Goal: Task Accomplishment & Management: Use online tool/utility

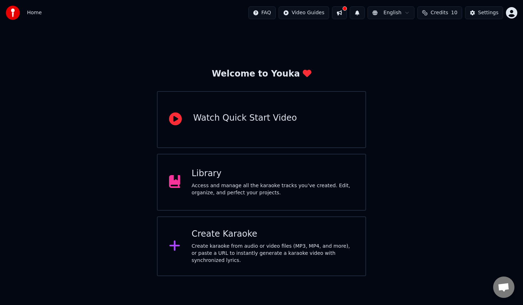
click at [212, 228] on div "Create Karaoke Create karaoke from audio or video files (MP3, MP4, and more), o…" at bounding box center [261, 246] width 209 height 60
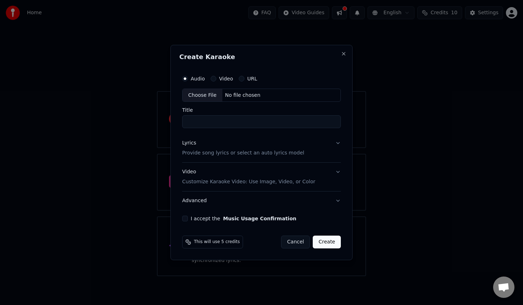
click at [198, 78] on label "Audio" at bounding box center [198, 78] width 14 height 5
click at [188, 78] on button "Audio" at bounding box center [185, 79] width 6 height 6
click at [230, 99] on div "Choose File No file chosen" at bounding box center [261, 96] width 159 height 14
type input "**********"
click at [331, 147] on button "Lyrics Provide song lyrics or select an auto lyrics model" at bounding box center [262, 148] width 162 height 28
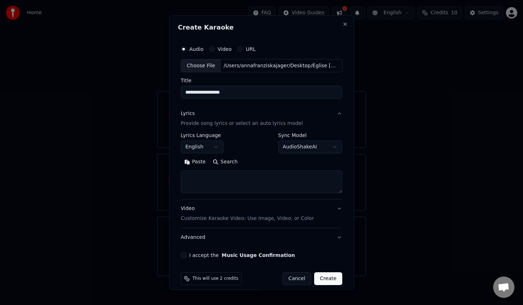
scroll to position [7, 0]
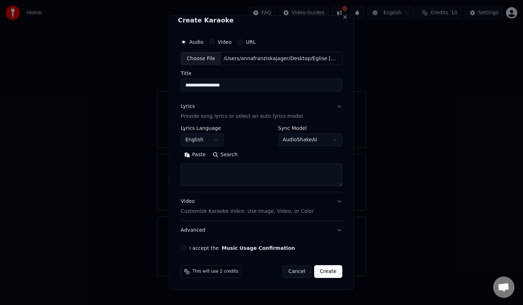
click at [217, 172] on textarea at bounding box center [262, 175] width 162 height 23
paste textarea "**********"
click at [253, 181] on textarea "**********" at bounding box center [261, 175] width 160 height 23
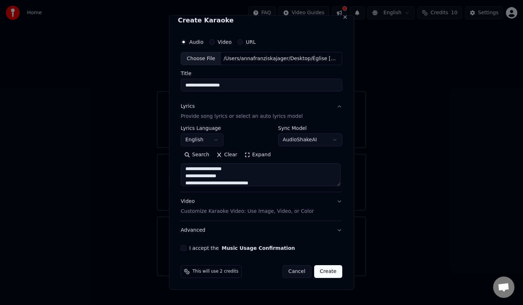
click at [245, 171] on textarea "**********" at bounding box center [261, 175] width 160 height 23
type textarea "**********"
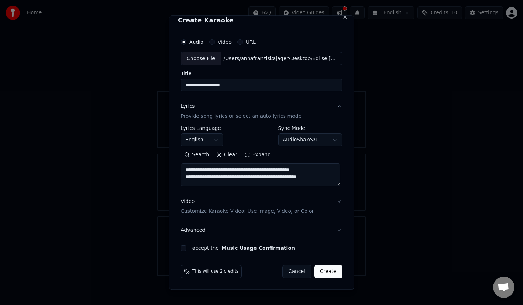
click at [185, 171] on textarea "**********" at bounding box center [261, 175] width 160 height 23
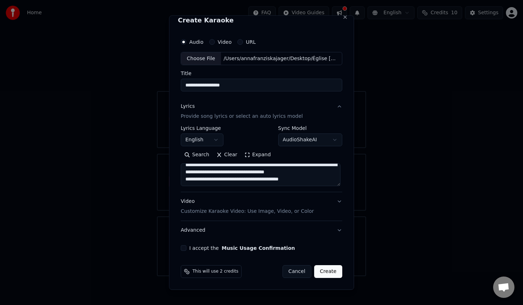
click at [319, 175] on textarea "**********" at bounding box center [261, 175] width 160 height 23
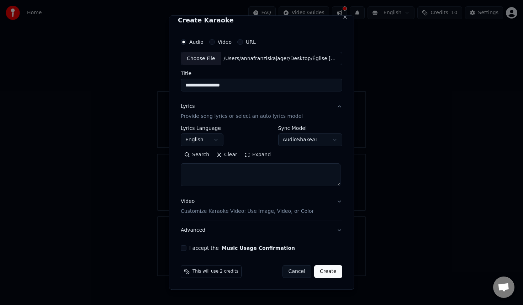
scroll to position [0, 0]
paste textarea "**********"
type textarea "**********"
click at [321, 141] on body "**********" at bounding box center [261, 138] width 523 height 276
click at [323, 141] on body "**********" at bounding box center [261, 138] width 523 height 276
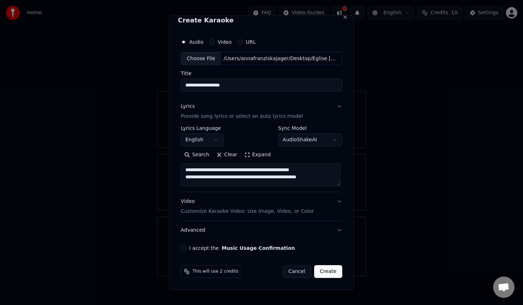
click at [304, 211] on p "Customize Karaoke Video: Use Image, Video, or Color" at bounding box center [247, 211] width 133 height 7
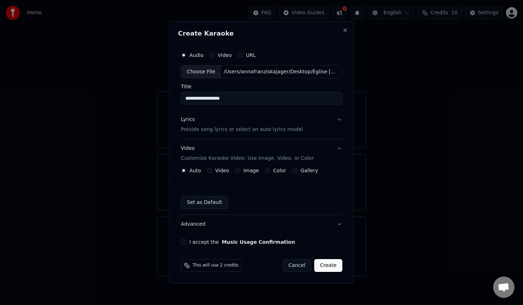
click at [269, 171] on div "Color" at bounding box center [276, 171] width 22 height 6
click at [267, 171] on button "Color" at bounding box center [268, 171] width 6 height 6
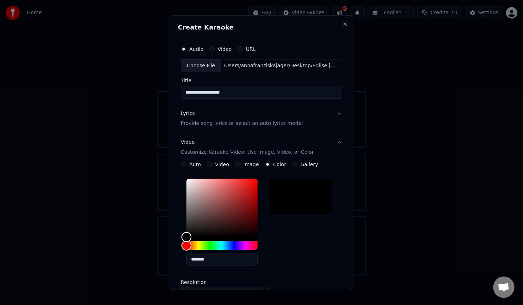
click at [288, 193] on div at bounding box center [300, 197] width 63 height 36
type input "*******"
click at [187, 236] on div "Color" at bounding box center [186, 236] width 11 height 11
click at [328, 237] on div "*******" at bounding box center [262, 223] width 162 height 95
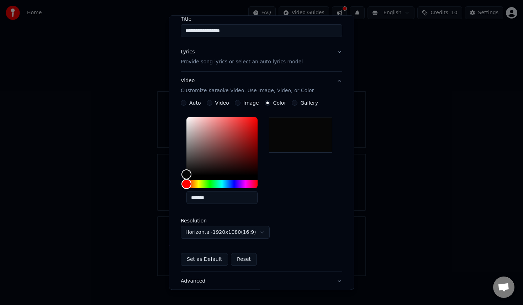
scroll to position [74, 0]
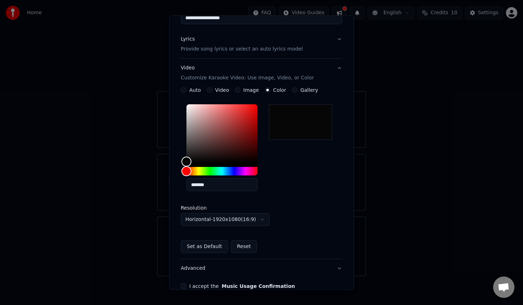
click at [250, 223] on body "**********" at bounding box center [261, 138] width 523 height 276
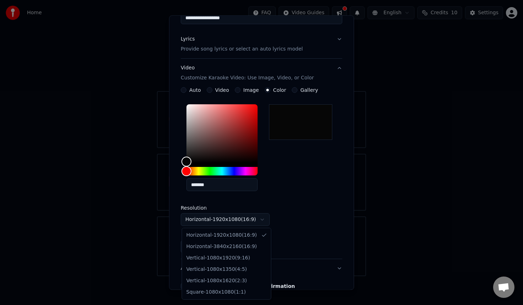
click at [300, 204] on body "**********" at bounding box center [261, 138] width 523 height 276
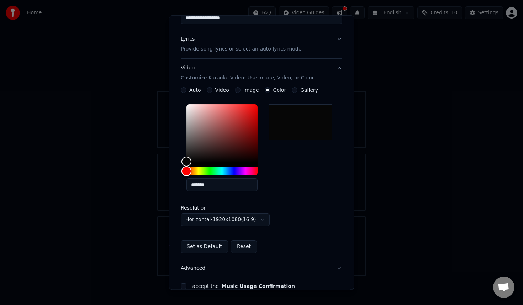
scroll to position [112, 0]
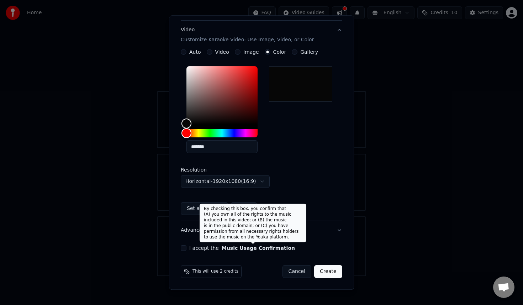
click at [213, 252] on div "**********" at bounding box center [261, 90] width 167 height 327
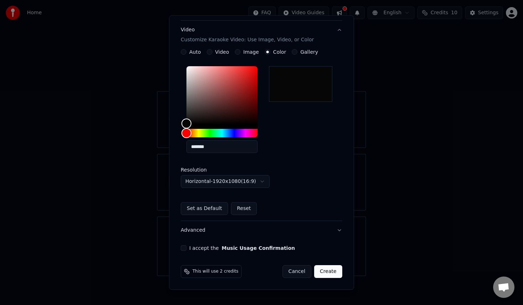
click at [190, 249] on label "I accept the Music Usage Confirmation" at bounding box center [242, 248] width 106 height 5
click at [187, 249] on button "I accept the Music Usage Confirmation" at bounding box center [184, 249] width 6 height 6
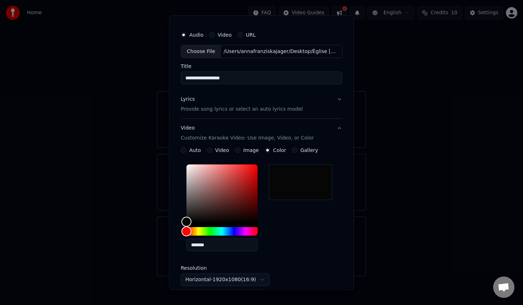
scroll to position [0, 0]
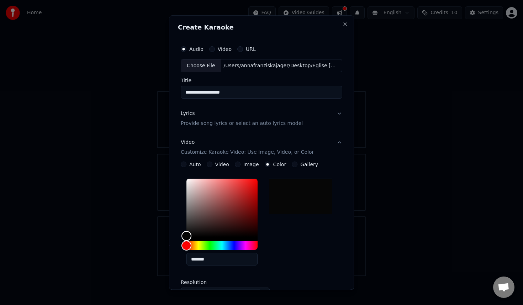
click at [339, 112] on button "Lyrics Provide song lyrics or select an auto lyrics model" at bounding box center [262, 119] width 162 height 28
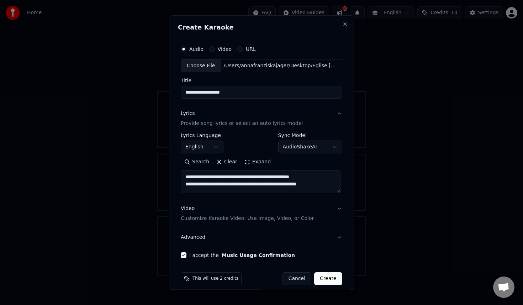
click at [338, 114] on button "Lyrics Provide song lyrics or select an auto lyrics model" at bounding box center [262, 119] width 162 height 28
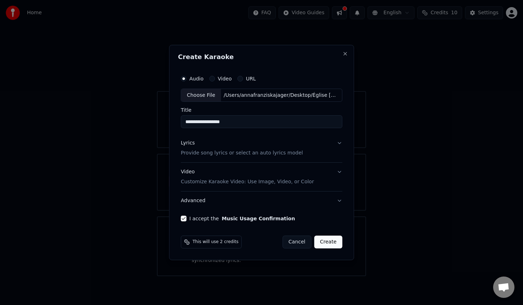
click at [337, 174] on button "Video Customize Karaoke Video: Use Image, Video, or Color" at bounding box center [262, 177] width 162 height 28
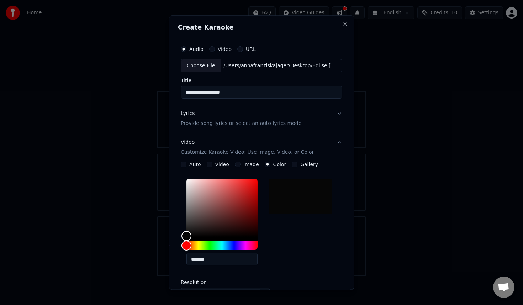
scroll to position [112, 0]
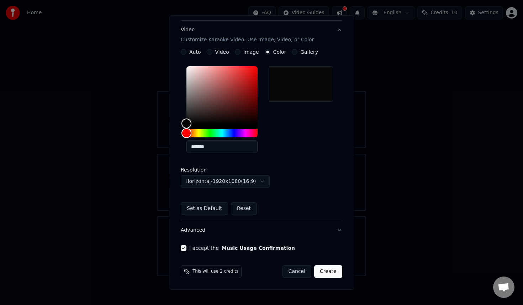
click at [329, 272] on button "Create" at bounding box center [328, 272] width 28 height 13
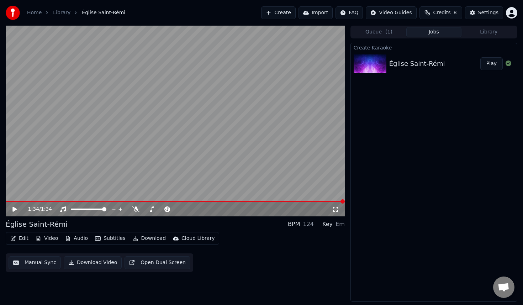
click at [14, 209] on icon at bounding box center [14, 209] width 4 height 5
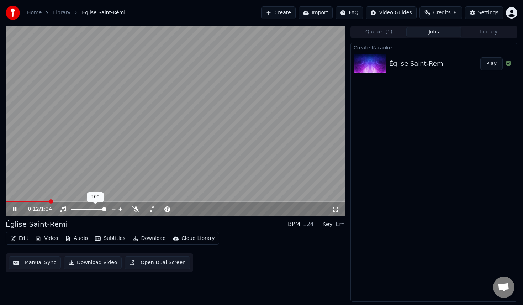
click at [0, 223] on div "0:12 / 1:34 Église Saint-Rémi BPM 124 Key Em Edit Video Audio Subtitles Downl…" at bounding box center [261, 164] width 523 height 276
click at [179, 209] on span at bounding box center [177, 209] width 4 height 4
click at [336, 208] on icon at bounding box center [335, 209] width 7 height 6
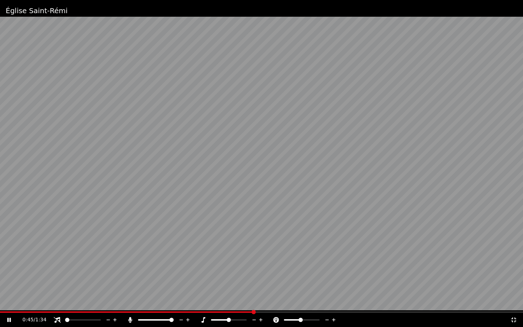
click at [299, 305] on span at bounding box center [301, 320] width 4 height 4
click at [513, 305] on div "1:22 / 1:34" at bounding box center [261, 320] width 523 height 14
click at [514, 305] on div "1:22 / 1:34" at bounding box center [262, 320] width 518 height 7
click at [514, 305] on icon at bounding box center [513, 321] width 7 height 6
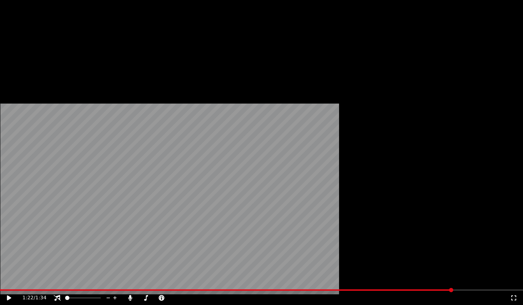
click at [20, 53] on button "Edit" at bounding box center [19, 48] width 24 height 10
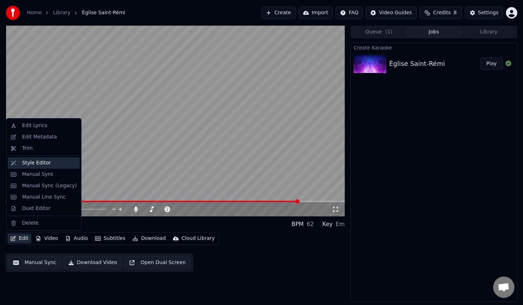
click at [42, 164] on div "Style Editor" at bounding box center [36, 162] width 29 height 7
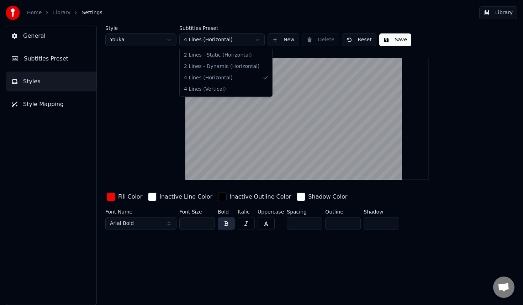
click at [235, 42] on html "Home Library Settings Library General Subtitles Preset Styles Style Mapping Sty…" at bounding box center [261, 152] width 523 height 305
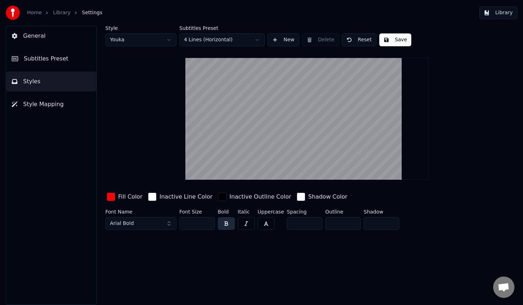
click at [277, 21] on html "Home Library Settings Library General Subtitles Preset Styles Style Mapping Sty…" at bounding box center [261, 152] width 523 height 305
click at [285, 42] on button "New" at bounding box center [284, 39] width 32 height 13
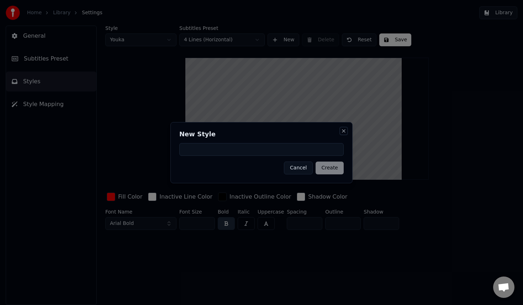
click at [343, 131] on button "Close" at bounding box center [344, 131] width 6 height 6
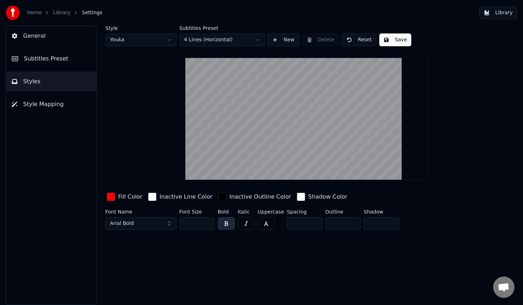
click at [250, 36] on html "Home Library Settings Library General Subtitles Preset Styles Style Mapping Sty…" at bounding box center [261, 152] width 523 height 305
click at [241, 41] on html "Home Library Settings Library General Subtitles Preset Styles Style Mapping Sty…" at bounding box center [261, 152] width 523 height 305
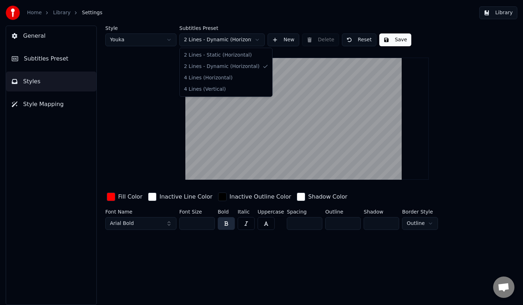
click at [243, 52] on div at bounding box center [306, 118] width 243 height 133
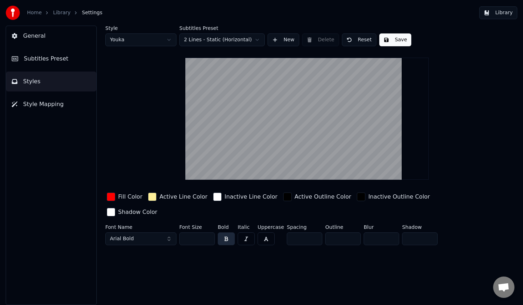
click at [246, 40] on html "Home Library Settings Library General Subtitles Preset Styles Style Mapping Sty…" at bounding box center [261, 152] width 523 height 305
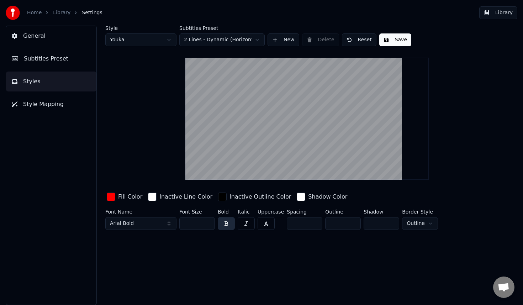
click at [228, 42] on html "Home Library Settings Library General Subtitles Preset Styles Style Mapping Sty…" at bounding box center [261, 152] width 523 height 305
click at [246, 222] on button "button" at bounding box center [246, 223] width 17 height 13
click at [225, 223] on button "button" at bounding box center [226, 223] width 17 height 13
click at [245, 222] on button "button" at bounding box center [246, 223] width 17 height 13
click at [268, 226] on button "button" at bounding box center [266, 223] width 17 height 13
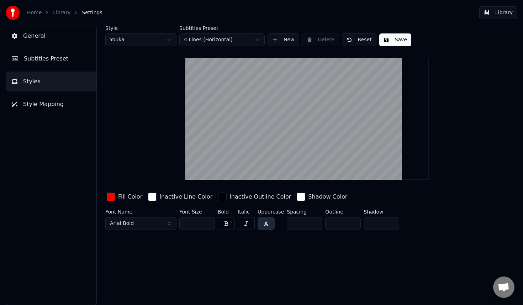
click at [248, 228] on button "button" at bounding box center [246, 223] width 17 height 13
click at [271, 229] on button "button" at bounding box center [266, 223] width 17 height 13
click at [164, 39] on html "Home Library Settings Library General Subtitles Preset Styles Style Mapping Sty…" at bounding box center [261, 152] width 523 height 305
click at [153, 40] on html "Home Library Settings Library General Subtitles Preset Styles Style Mapping Sty…" at bounding box center [261, 152] width 523 height 305
click at [154, 39] on html "Home Library Settings Library General Subtitles Preset Styles Style Mapping Sty…" at bounding box center [261, 152] width 523 height 305
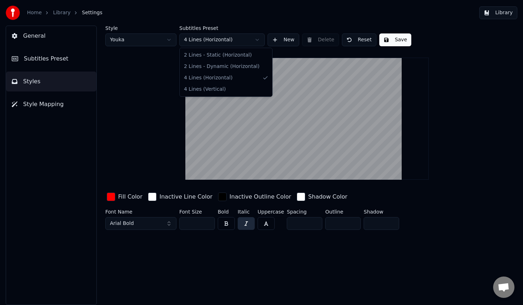
click at [251, 37] on html "Home Library Settings Library General Subtitles Preset Styles Style Mapping Sty…" at bounding box center [261, 152] width 523 height 305
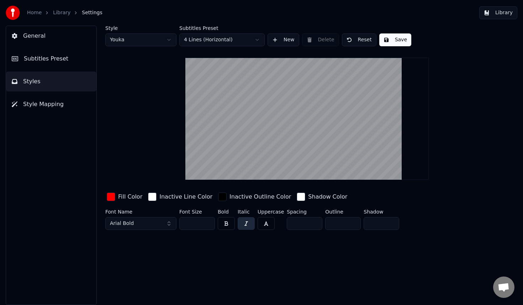
click at [251, 37] on html "Home Library Settings Library General Subtitles Preset Styles Style Mapping Sty…" at bounding box center [261, 152] width 523 height 305
click at [192, 223] on input "**" at bounding box center [197, 223] width 36 height 13
click at [208, 222] on input "**" at bounding box center [197, 223] width 36 height 13
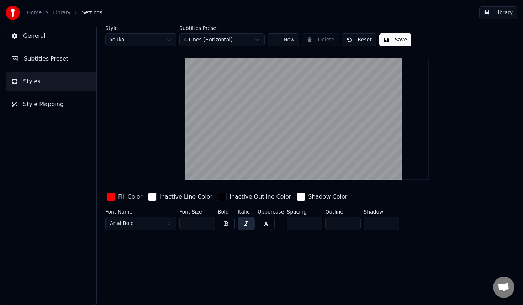
click at [208, 222] on input "***" at bounding box center [197, 223] width 36 height 13
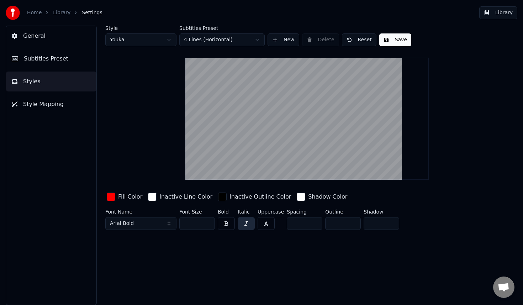
click at [208, 222] on input "***" at bounding box center [197, 223] width 36 height 13
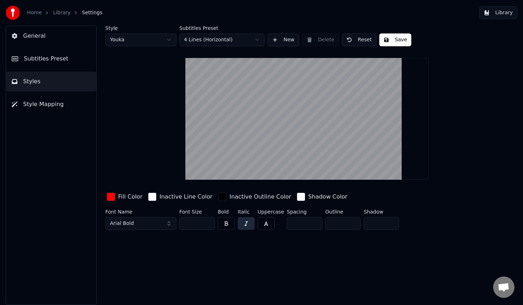
click at [208, 222] on input "***" at bounding box center [197, 223] width 36 height 13
click at [198, 225] on input "***" at bounding box center [197, 223] width 36 height 13
click at [188, 226] on input "***" at bounding box center [197, 223] width 36 height 13
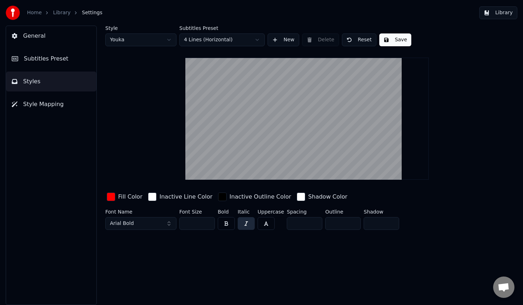
click at [188, 226] on input "***" at bounding box center [197, 223] width 36 height 13
type input "***"
click at [51, 106] on span "Style Mapping" at bounding box center [43, 104] width 41 height 9
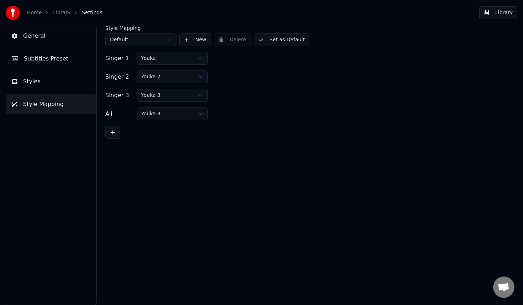
click at [170, 59] on html "Home Library Settings Library General Subtitles Preset Styles Style Mapping Sty…" at bounding box center [261, 152] width 523 height 305
click at [56, 42] on button "General" at bounding box center [51, 36] width 90 height 20
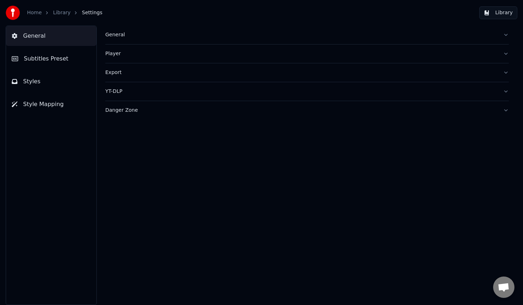
click at [120, 36] on div "General" at bounding box center [301, 34] width 392 height 7
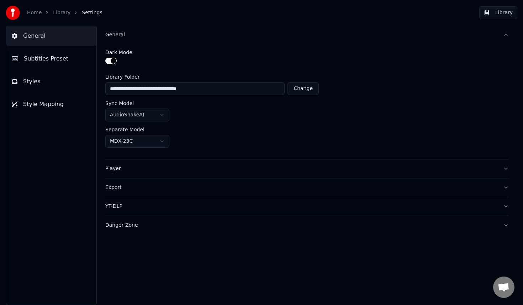
click at [120, 36] on div "General" at bounding box center [301, 34] width 392 height 7
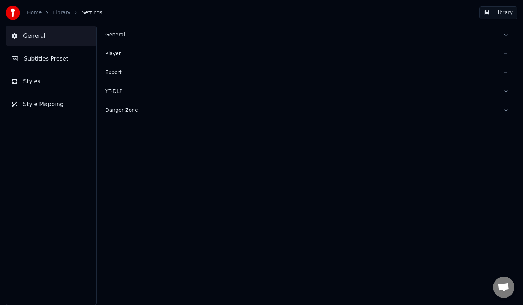
click at [124, 54] on div "Player" at bounding box center [301, 53] width 392 height 7
click at [120, 75] on div "Export" at bounding box center [301, 72] width 392 height 7
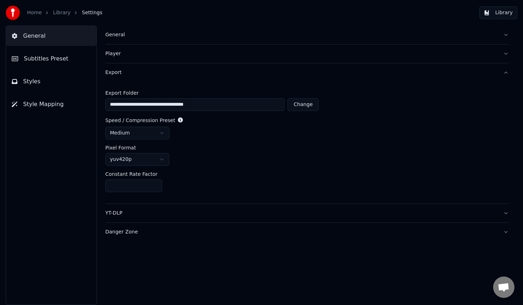
click at [120, 75] on div "Export" at bounding box center [301, 72] width 392 height 7
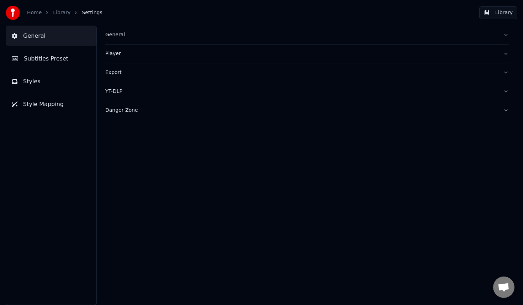
click at [125, 95] on button "YT-DLP" at bounding box center [307, 91] width 404 height 19
click at [131, 110] on div "Danger Zone" at bounding box center [301, 110] width 392 height 7
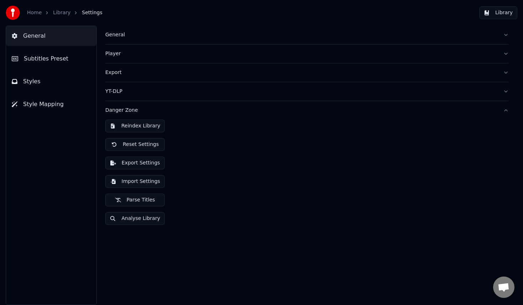
click at [132, 110] on div "Danger Zone" at bounding box center [301, 110] width 392 height 7
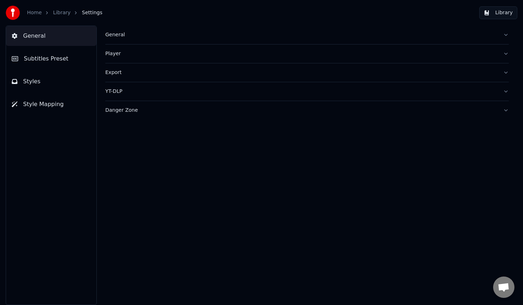
click at [77, 59] on button "Subtitles Preset" at bounding box center [51, 59] width 90 height 20
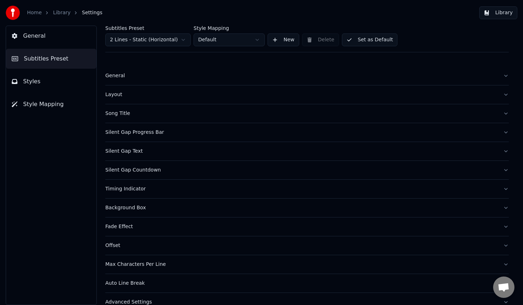
click at [115, 100] on button "Layout" at bounding box center [307, 94] width 404 height 19
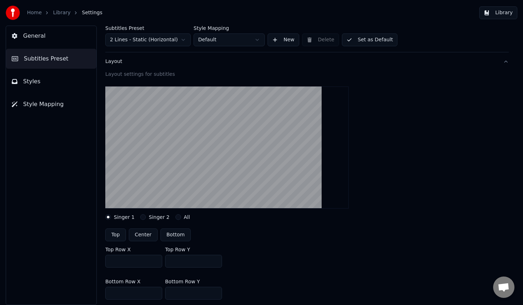
scroll to position [34, 0]
click at [147, 233] on button "Center" at bounding box center [143, 234] width 29 height 13
type input "***"
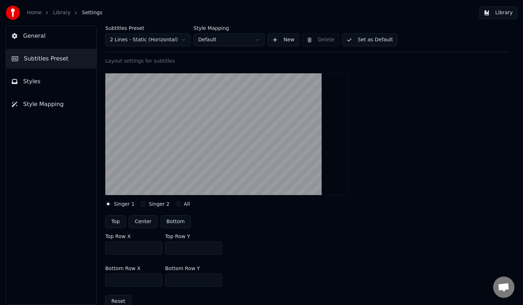
scroll to position [67, 0]
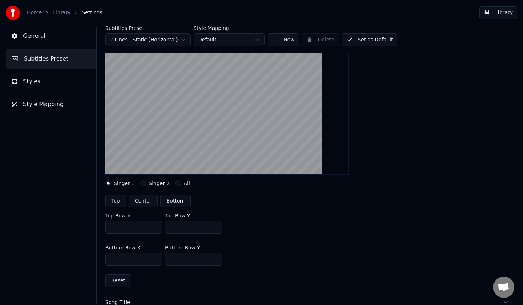
click at [115, 200] on button "Top" at bounding box center [115, 201] width 21 height 13
type input "***"
click at [184, 42] on html "Home Library Settings Library General Subtitles Preset Styles Style Mapping Sub…" at bounding box center [261, 152] width 523 height 305
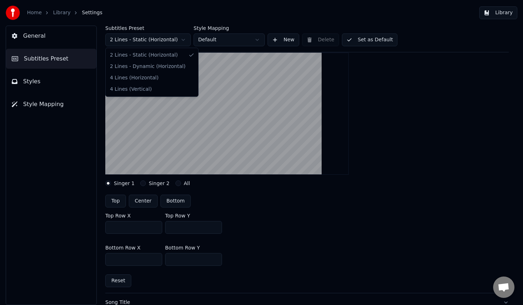
scroll to position [54, 0]
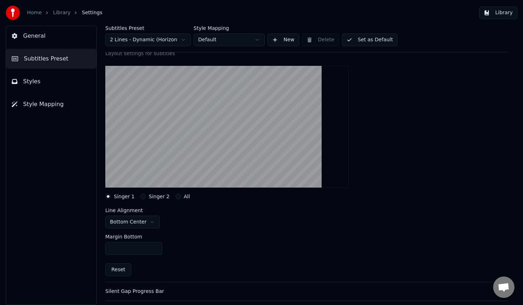
click at [160, 39] on html "Home Library Settings Library General Subtitles Preset Styles Style Mapping Sub…" at bounding box center [261, 152] width 523 height 305
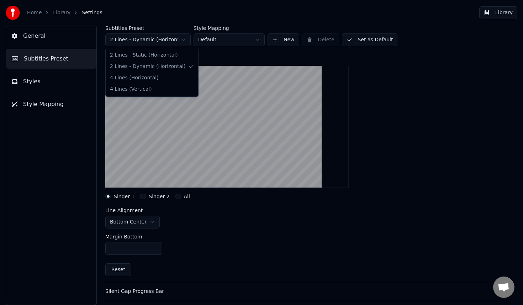
scroll to position [0, 0]
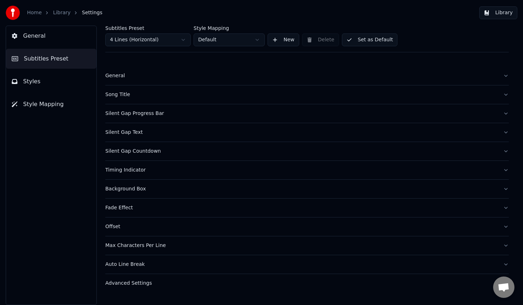
click at [120, 77] on div "General" at bounding box center [301, 75] width 392 height 7
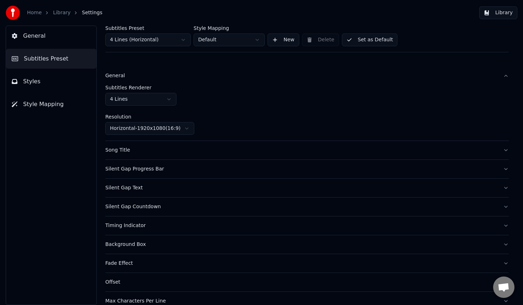
click at [223, 81] on button "General" at bounding box center [307, 76] width 404 height 19
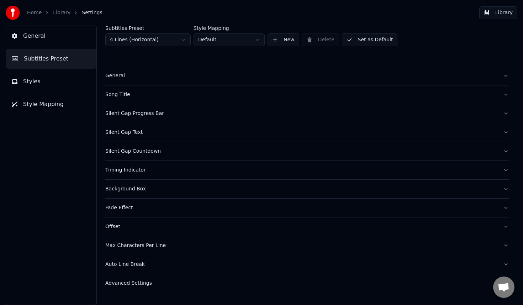
click at [164, 42] on html "Home Library Settings Library General Subtitles Preset Styles Style Mapping Sub…" at bounding box center [261, 152] width 523 height 305
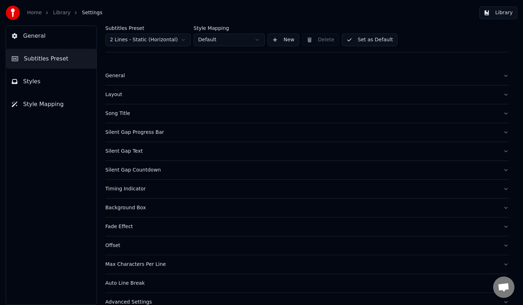
click at [122, 93] on div "Layout" at bounding box center [301, 94] width 392 height 7
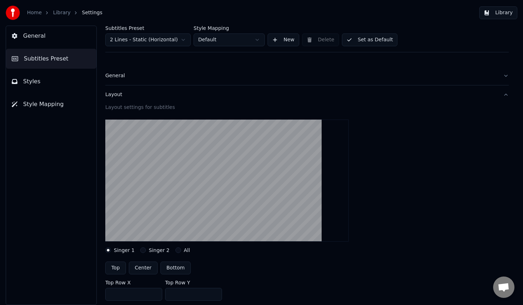
click at [146, 267] on button "Center" at bounding box center [143, 268] width 29 height 13
type input "***"
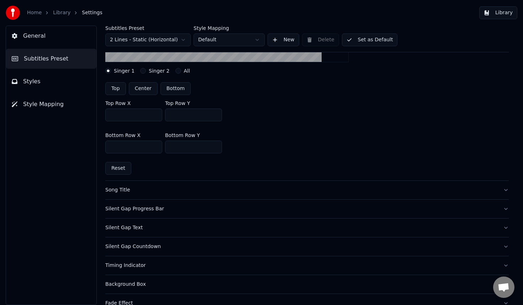
scroll to position [180, 0]
click at [122, 187] on div "Song Title" at bounding box center [301, 189] width 392 height 7
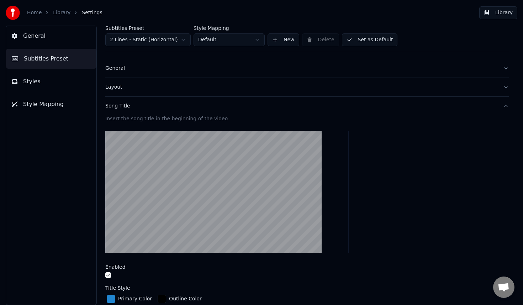
scroll to position [0, 0]
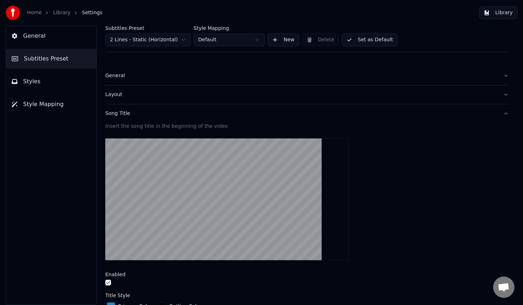
click at [193, 191] on video at bounding box center [226, 199] width 243 height 122
click at [220, 158] on video at bounding box center [226, 199] width 243 height 122
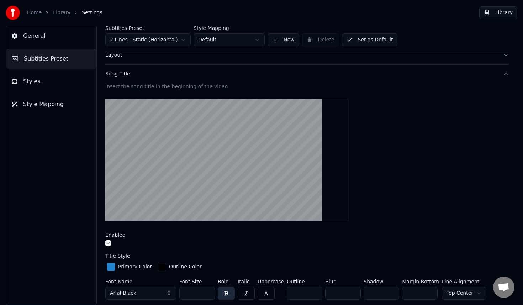
scroll to position [45, 0]
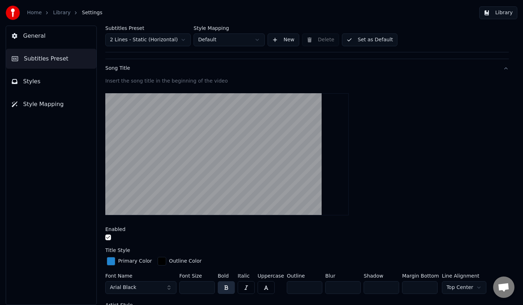
click at [110, 239] on button "button" at bounding box center [108, 238] width 6 height 6
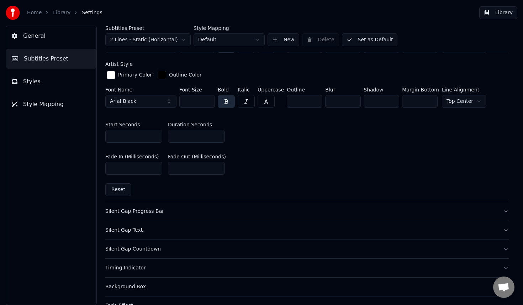
scroll to position [302, 0]
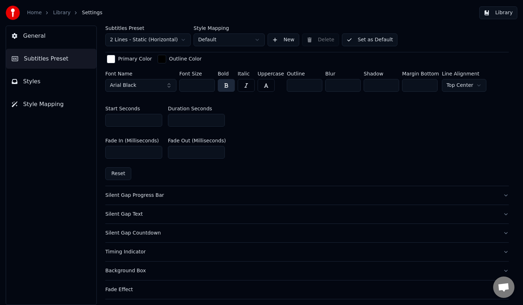
click at [157, 195] on div "Silent Gap Progress Bar" at bounding box center [301, 195] width 392 height 7
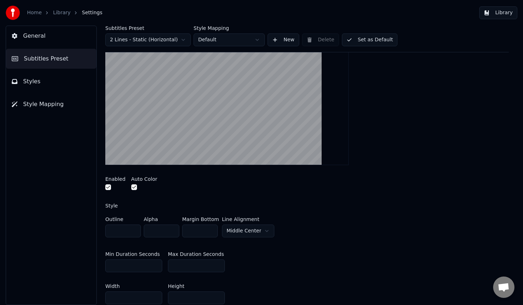
scroll to position [117, 0]
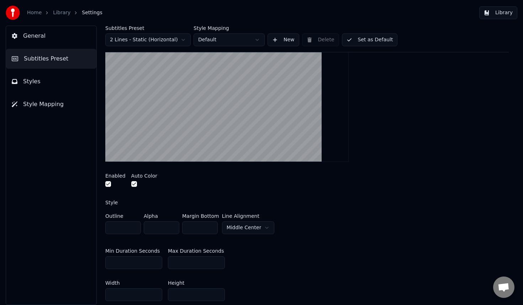
click at [108, 185] on button "button" at bounding box center [108, 184] width 6 height 6
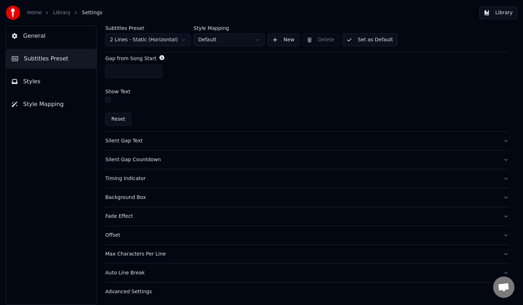
click at [133, 145] on button "Silent Gap Text" at bounding box center [307, 141] width 404 height 19
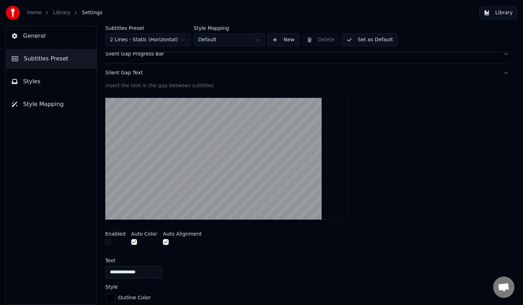
scroll to position [144, 0]
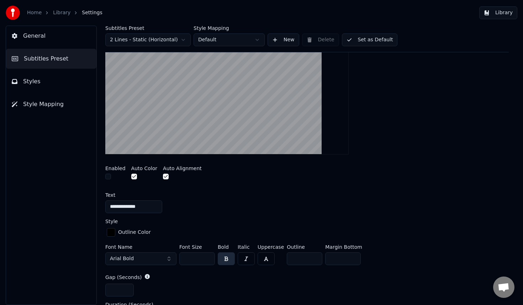
click at [110, 178] on button "button" at bounding box center [108, 177] width 6 height 6
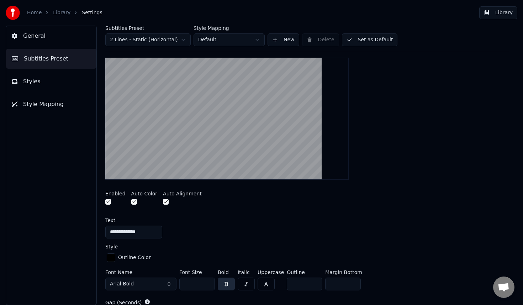
scroll to position [108, 0]
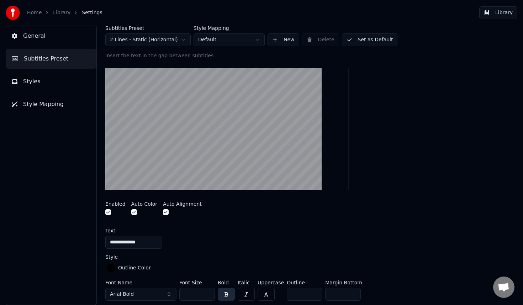
click at [107, 214] on button "button" at bounding box center [108, 212] width 6 height 6
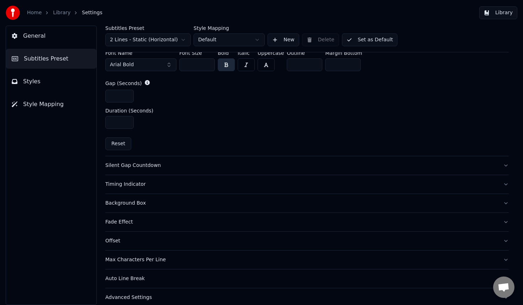
scroll to position [338, 0]
click at [166, 165] on div "Silent Gap Countdown" at bounding box center [301, 165] width 392 height 7
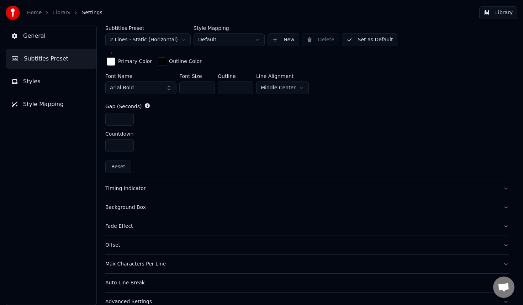
scroll to position [318, 0]
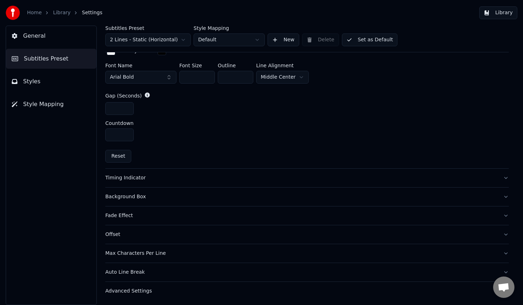
click at [130, 210] on button "Fade Effect" at bounding box center [307, 215] width 404 height 19
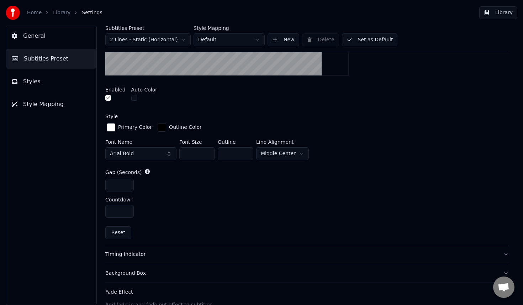
scroll to position [171, 0]
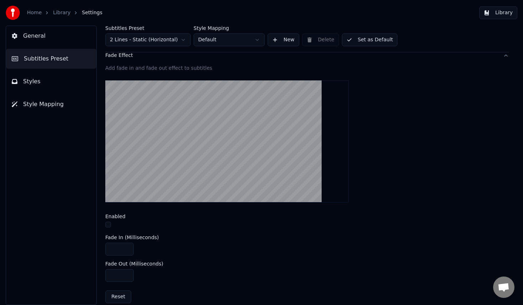
click at [110, 223] on button "button" at bounding box center [108, 225] width 6 height 6
click at [108, 225] on button "button" at bounding box center [108, 225] width 6 height 6
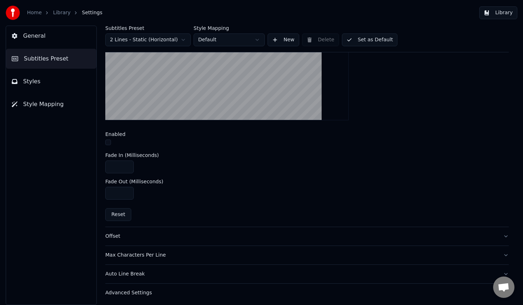
scroll to position [256, 0]
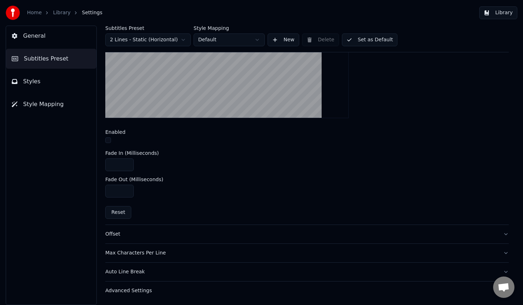
click at [170, 237] on div "Offset" at bounding box center [301, 234] width 392 height 7
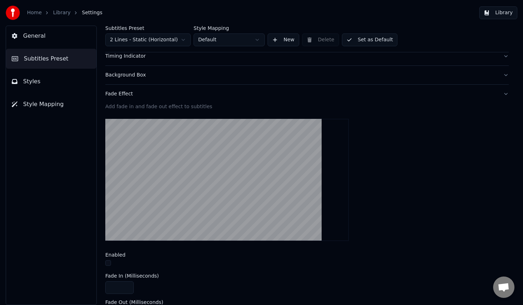
scroll to position [96, 0]
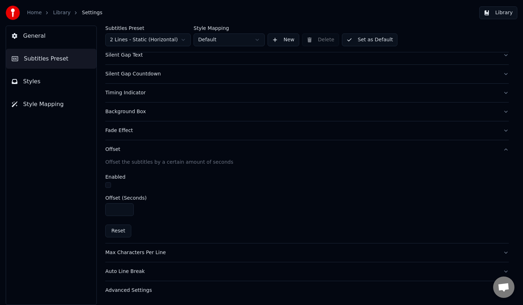
click at [158, 260] on button "Max Characters Per Line" at bounding box center [307, 252] width 404 height 19
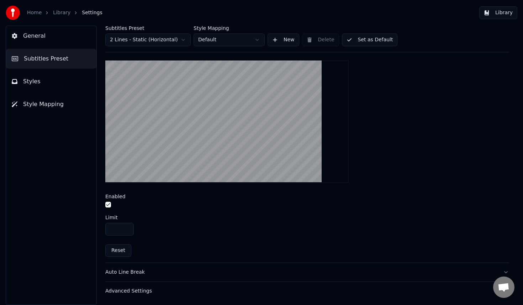
scroll to position [229, 0]
click at [140, 276] on button "Auto Line Break" at bounding box center [307, 272] width 404 height 19
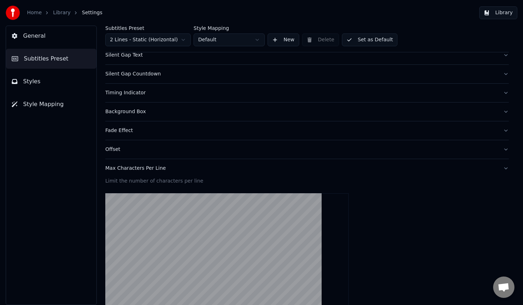
scroll to position [96, 0]
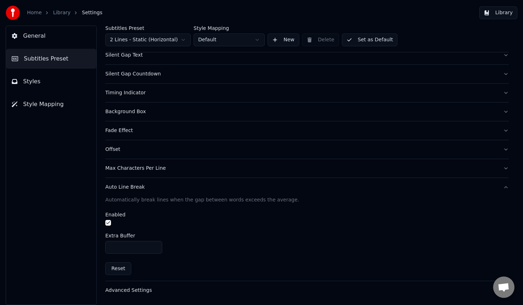
click at [125, 287] on div "Advanced Settings" at bounding box center [301, 290] width 392 height 7
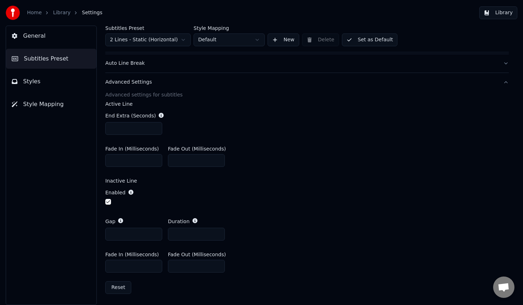
scroll to position [0, 0]
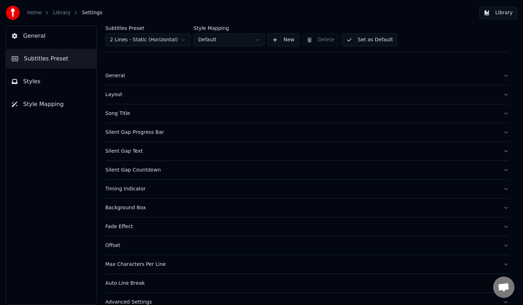
click at [120, 78] on div "General" at bounding box center [301, 75] width 392 height 7
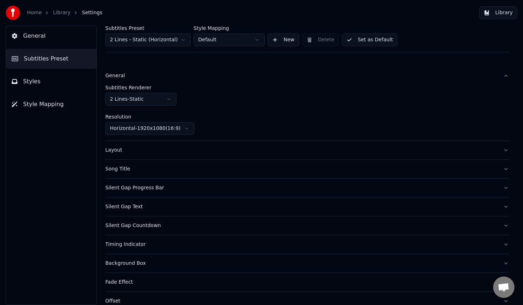
click at [125, 151] on div "Layout" at bounding box center [301, 150] width 392 height 7
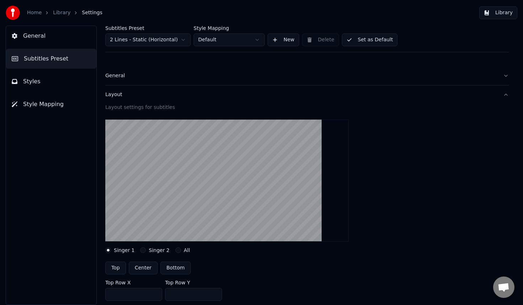
click at [59, 84] on button "Styles" at bounding box center [51, 82] width 90 height 20
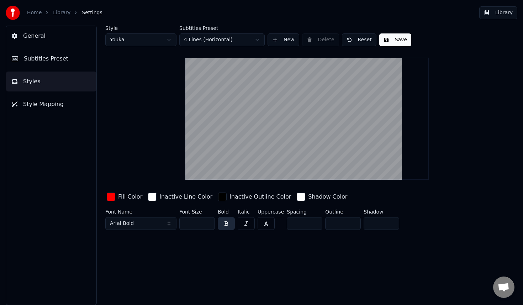
click at [62, 61] on span "Subtitles Preset" at bounding box center [46, 58] width 44 height 9
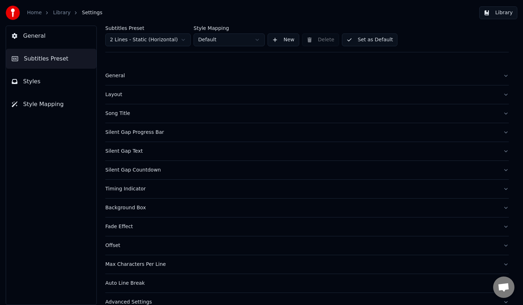
click at [377, 42] on button "Set as Default" at bounding box center [370, 39] width 56 height 13
click at [32, 79] on span "Styles" at bounding box center [31, 81] width 17 height 9
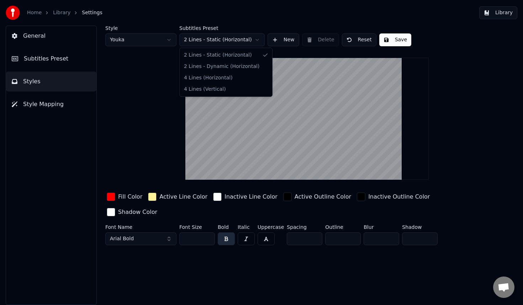
click at [201, 40] on html "Home Library Settings Library General Subtitles Preset Styles Style Mapping Sty…" at bounding box center [261, 152] width 523 height 305
click at [125, 106] on html "Home Library Settings Library General Subtitles Preset Styles Style Mapping Sty…" at bounding box center [261, 152] width 523 height 305
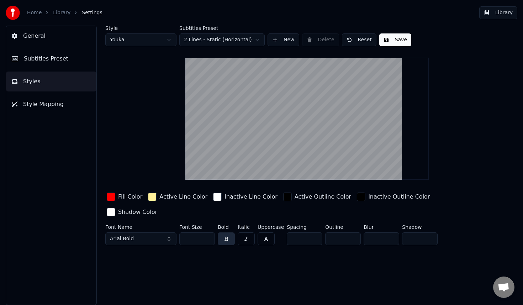
click at [149, 202] on div "Active Line Color" at bounding box center [178, 196] width 62 height 11
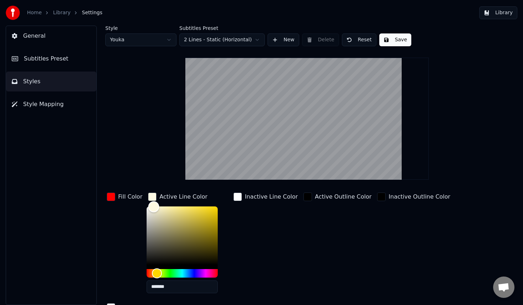
type input "*******"
drag, startPoint x: 173, startPoint y: 208, endPoint x: 104, endPoint y: 194, distance: 70.3
click at [104, 194] on div "Style Youka Subtitles Preset 2 Lines - Static (Horizontal) New Delete Reset Sav…" at bounding box center [307, 165] width 432 height 279
click at [421, 94] on div "Style Youka Subtitles Preset 2 Lines - Static (Horizontal) New Delete Reset Sav…" at bounding box center [307, 185] width 404 height 318
click at [185, 129] on div "Style Youka Subtitles Preset 2 Lines - Static (Horizontal) New Delete Reset Sav…" at bounding box center [307, 185] width 404 height 318
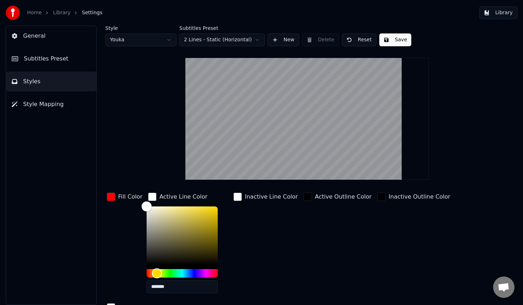
click at [111, 195] on div "button" at bounding box center [111, 197] width 9 height 9
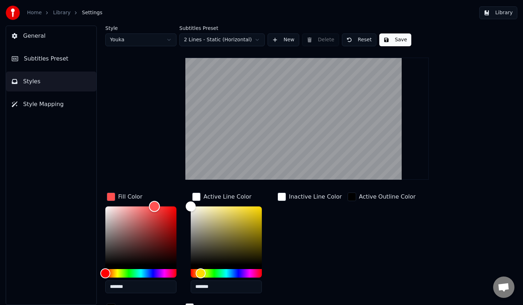
drag, startPoint x: 175, startPoint y: 206, endPoint x: 154, endPoint y: 194, distance: 24.1
click at [154, 194] on div "Fill Color *******" at bounding box center [146, 245] width 83 height 108
click at [152, 205] on div "Color" at bounding box center [151, 206] width 11 height 11
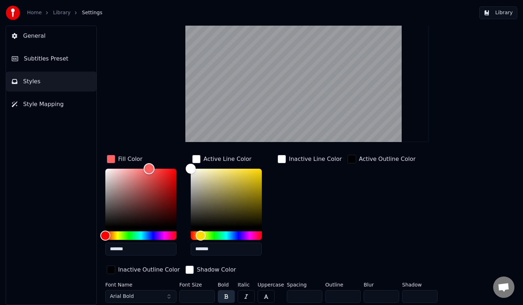
type input "*******"
drag, startPoint x: 149, startPoint y: 164, endPoint x: 289, endPoint y: 164, distance: 139.5
click at [289, 164] on div "Fill Color ******* Active Line Color ******* Inactive Line Color Active Outline…" at bounding box center [288, 214] width 366 height 123
click at [194, 294] on input "**" at bounding box center [197, 296] width 36 height 13
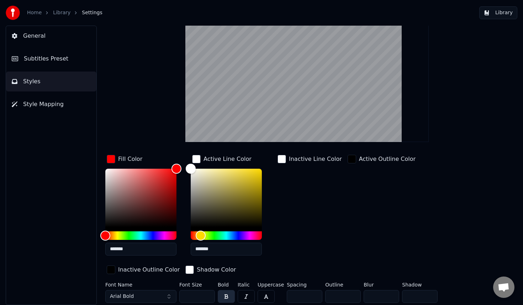
click at [194, 295] on input "**" at bounding box center [197, 296] width 36 height 13
type input "*"
type input "**"
click at [141, 296] on button "Arial Bold" at bounding box center [140, 296] width 71 height 13
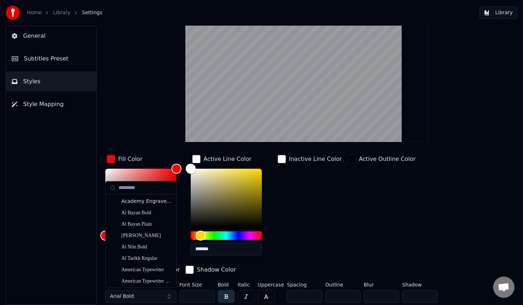
click at [167, 296] on button "Arial Bold" at bounding box center [140, 296] width 71 height 13
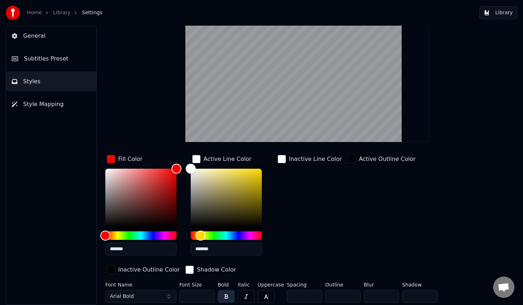
click at [167, 296] on button "Arial Bold" at bounding box center [140, 296] width 71 height 13
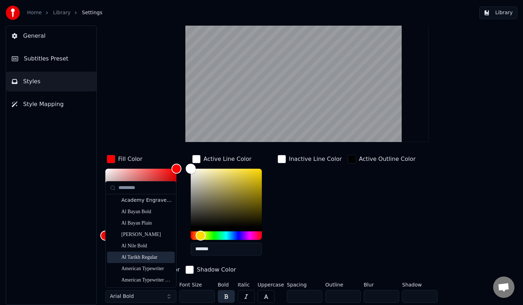
scroll to position [2, 0]
click at [143, 238] on div "[PERSON_NAME]" at bounding box center [141, 233] width 68 height 11
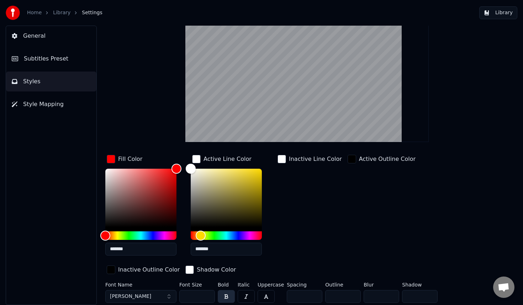
click at [121, 297] on span "[PERSON_NAME]" at bounding box center [130, 296] width 41 height 7
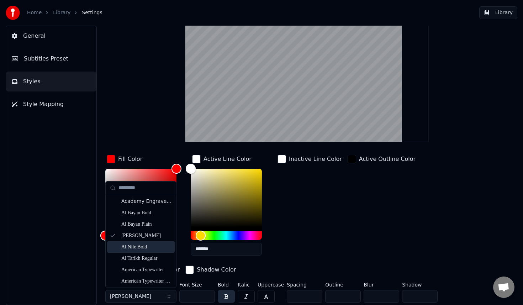
click at [138, 247] on div "Al Nile Bold" at bounding box center [146, 246] width 51 height 7
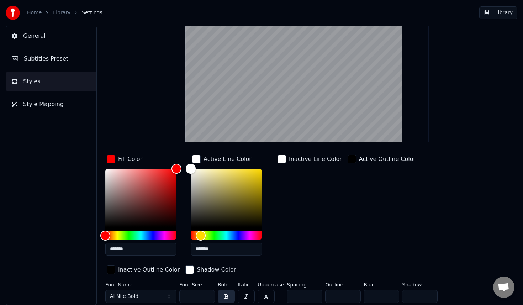
click at [170, 295] on button "Al Nile Bold" at bounding box center [140, 296] width 71 height 13
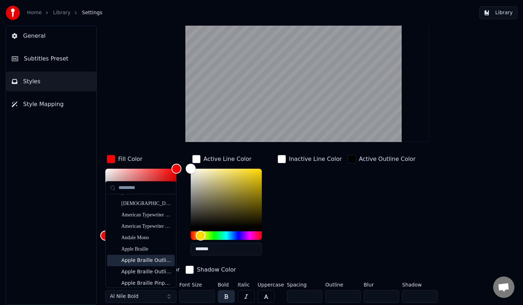
scroll to position [112, 0]
click at [127, 243] on div "Apple Braille" at bounding box center [141, 248] width 68 height 11
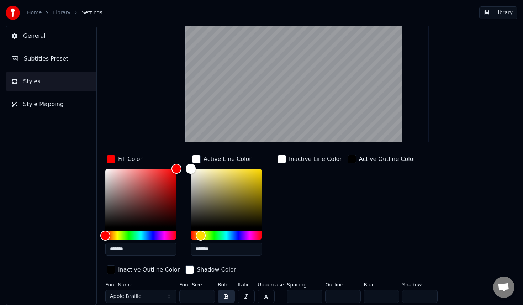
click at [133, 297] on span "Apple Braille" at bounding box center [126, 296] width 32 height 7
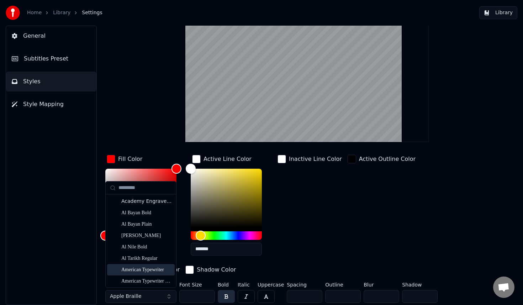
click at [140, 265] on div "American Typewriter" at bounding box center [141, 269] width 68 height 11
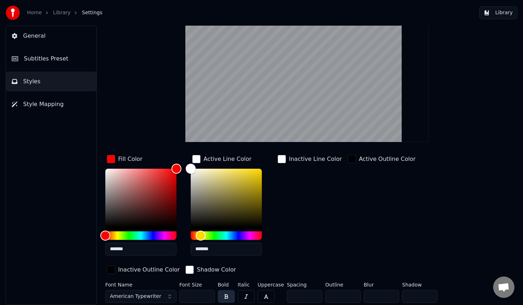
click at [142, 297] on span "American Typewriter" at bounding box center [135, 296] width 51 height 7
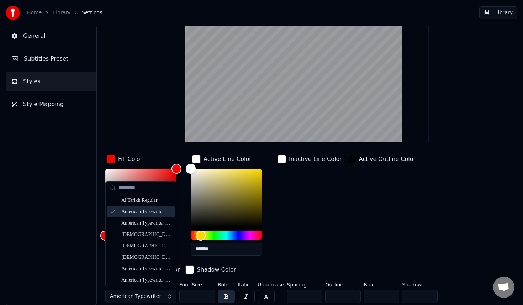
scroll to position [58, 0]
click at [154, 275] on div "American Typewriter Semibold" at bounding box center [141, 279] width 68 height 11
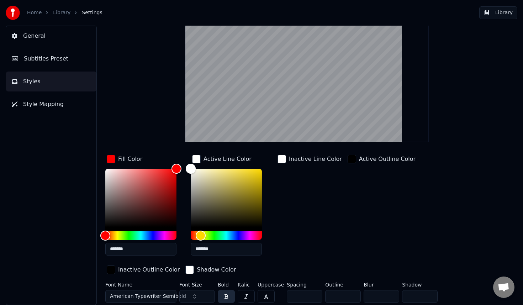
click at [131, 297] on span "American Typewriter Semibold" at bounding box center [148, 296] width 76 height 7
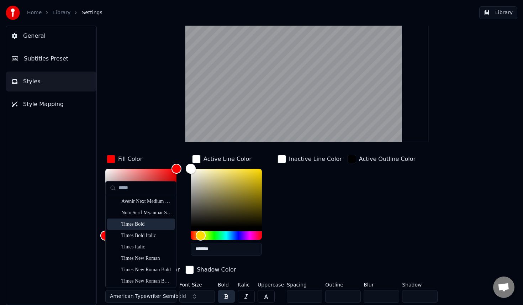
type input "*****"
click at [153, 228] on div "Times Bold" at bounding box center [141, 224] width 68 height 11
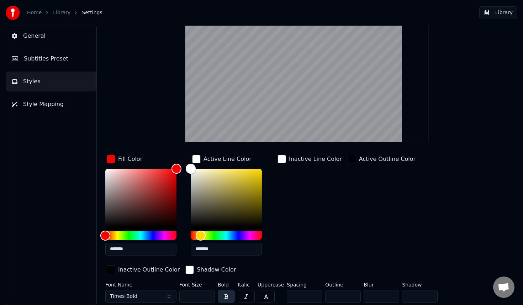
click at [200, 297] on input "**" at bounding box center [197, 296] width 36 height 13
type input "*"
type input "***"
click at [133, 294] on span "Times Bold" at bounding box center [123, 296] width 27 height 7
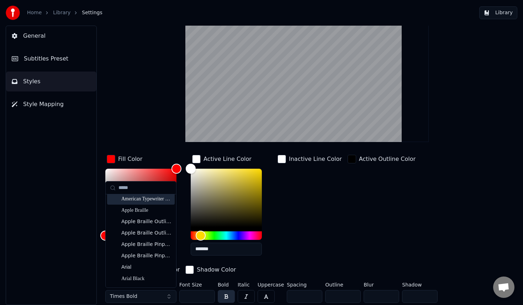
scroll to position [70, 0]
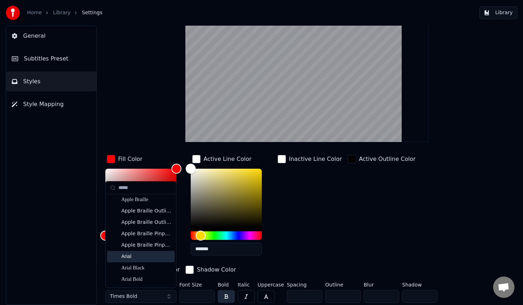
type input "*****"
click at [142, 257] on div "Arial" at bounding box center [146, 256] width 51 height 7
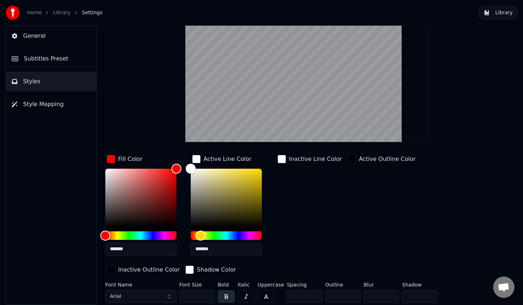
click at [193, 294] on input "***" at bounding box center [197, 296] width 36 height 13
type input "*"
type input "**"
click at [353, 251] on div "Active Outline Color" at bounding box center [381, 207] width 71 height 108
click at [311, 298] on input "**" at bounding box center [305, 296] width 36 height 13
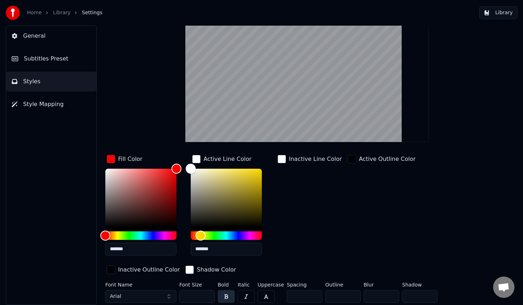
click at [315, 294] on input "*" at bounding box center [305, 296] width 36 height 13
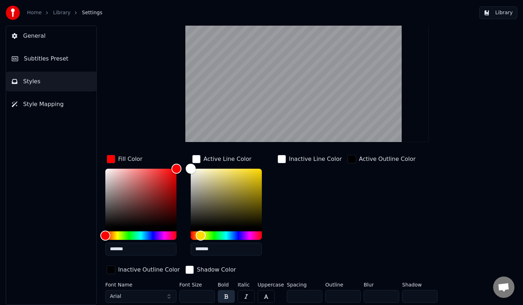
click at [315, 294] on input "*" at bounding box center [305, 296] width 36 height 13
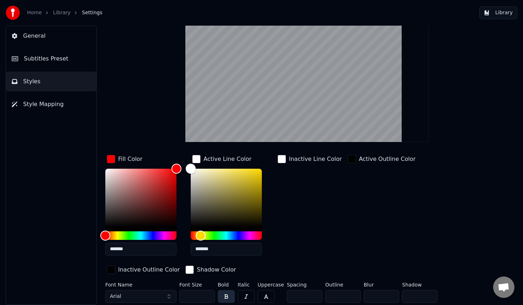
click at [315, 294] on input "**" at bounding box center [305, 296] width 36 height 13
click at [315, 297] on input "**" at bounding box center [305, 296] width 36 height 13
click at [315, 297] on input "*" at bounding box center [305, 296] width 36 height 13
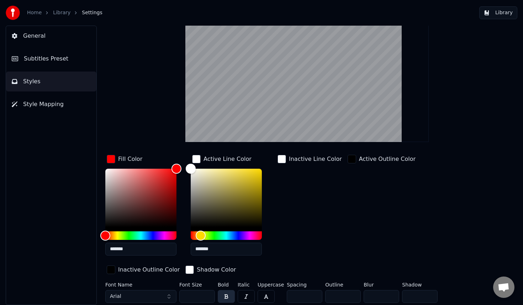
click at [315, 297] on input "*" at bounding box center [305, 296] width 36 height 13
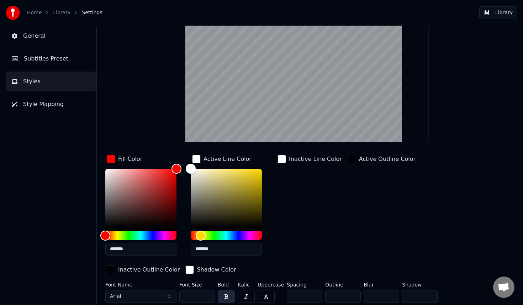
click at [315, 297] on input "*" at bounding box center [305, 296] width 36 height 13
type input "*"
click at [315, 297] on input "*" at bounding box center [305, 296] width 36 height 13
click at [340, 295] on input "*" at bounding box center [343, 296] width 36 height 13
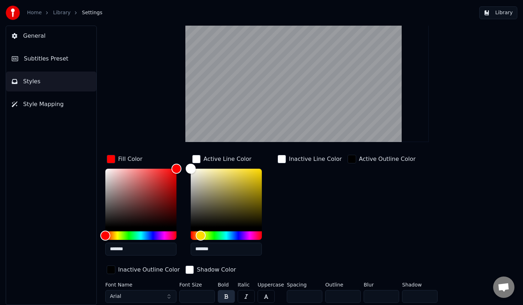
click at [353, 294] on input "**" at bounding box center [343, 296] width 36 height 13
type input "*"
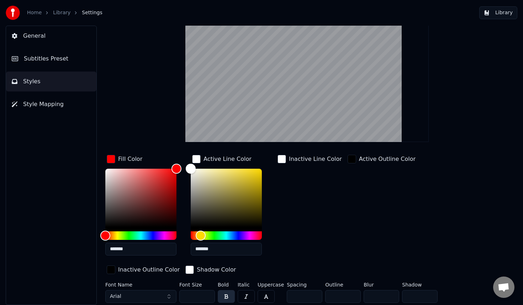
type input "*"
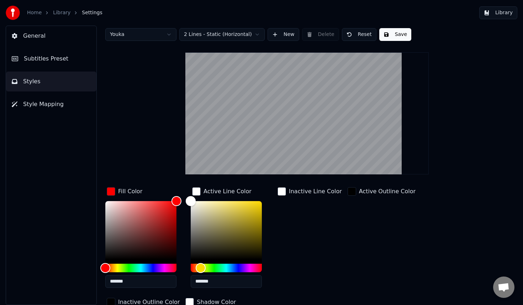
scroll to position [38, 0]
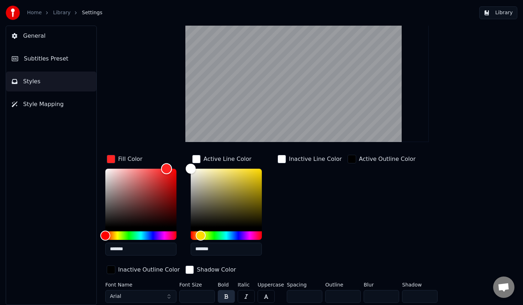
type input "*******"
drag, startPoint x: 177, startPoint y: 168, endPoint x: 91, endPoint y: 157, distance: 87.2
click at [91, 157] on div "Style Youka Subtitles Preset 2 Lines - Static (Horizontal) New Delete Reset Sav…" at bounding box center [307, 165] width 432 height 279
click at [191, 167] on div "Color" at bounding box center [191, 168] width 11 height 11
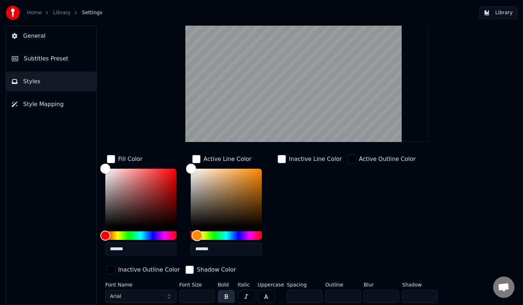
drag, startPoint x: 200, startPoint y: 236, endPoint x: 164, endPoint y: 236, distance: 36.0
click at [164, 236] on div "Fill Color ******* Active Line Color ******* Inactive Line Color Active Outline…" at bounding box center [288, 214] width 366 height 123
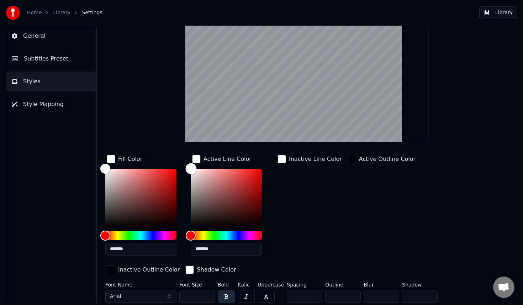
type input "*******"
drag, startPoint x: 189, startPoint y: 170, endPoint x: 336, endPoint y: 166, distance: 147.1
click at [336, 166] on div "Fill Color ******* Active Line Color ******* Inactive Line Color Active Outline…" at bounding box center [288, 214] width 366 height 123
type input "*******"
drag, startPoint x: 105, startPoint y: 167, endPoint x: 223, endPoint y: 162, distance: 118.6
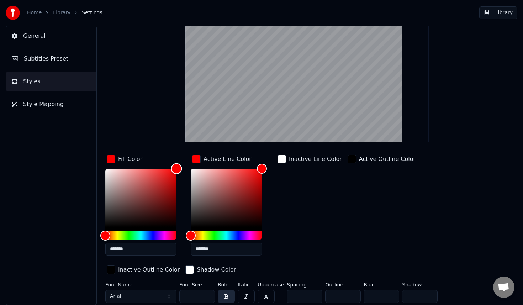
click at [223, 162] on div "Fill Color ******* Active Line Color ******* Inactive Line Color Active Outline…" at bounding box center [288, 214] width 366 height 123
type input "*******"
drag, startPoint x: 260, startPoint y: 166, endPoint x: 162, endPoint y: 161, distance: 97.7
click at [162, 161] on div "Fill Color ******* Active Line Color ******* Inactive Line Color Active Outline…" at bounding box center [288, 214] width 366 height 123
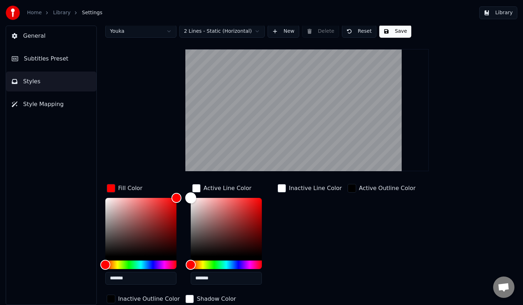
scroll to position [0, 0]
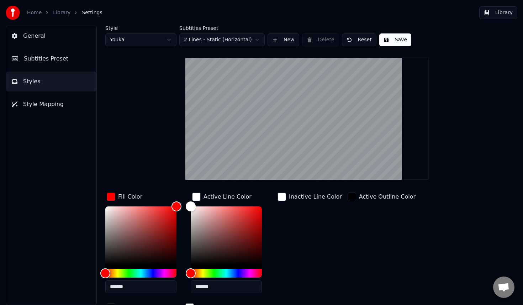
click at [51, 63] on button "Subtitles Preset" at bounding box center [51, 59] width 90 height 20
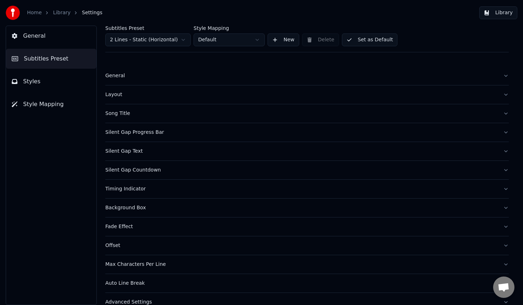
click at [35, 81] on span "Styles" at bounding box center [31, 81] width 17 height 9
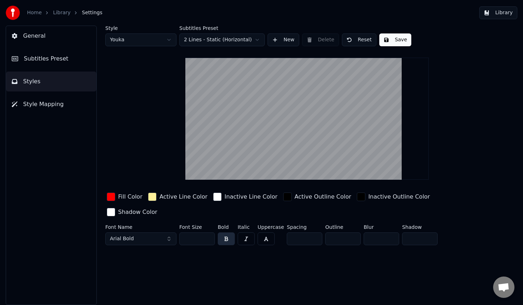
click at [63, 105] on button "Style Mapping" at bounding box center [51, 104] width 90 height 20
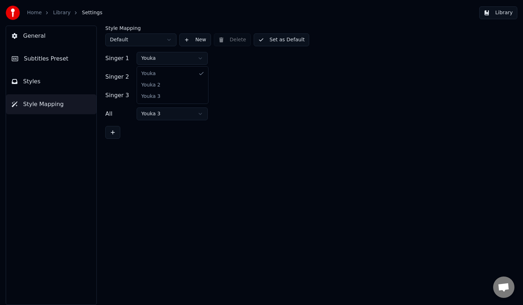
click at [180, 61] on html "Home Library Settings Library General Subtitles Preset Styles Style Mapping Sty…" at bounding box center [261, 152] width 523 height 305
click at [184, 79] on html "Home Library Settings Library General Subtitles Preset Styles Style Mapping Sty…" at bounding box center [261, 152] width 523 height 305
click at [269, 97] on html "Home Library Settings Library General Subtitles Preset Styles Style Mapping Sty…" at bounding box center [261, 152] width 523 height 305
click at [33, 83] on span "Styles" at bounding box center [31, 81] width 17 height 9
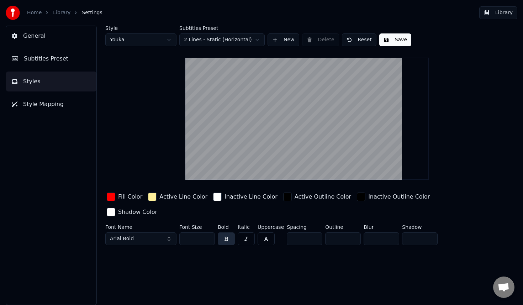
click at [65, 35] on button "General" at bounding box center [51, 36] width 90 height 20
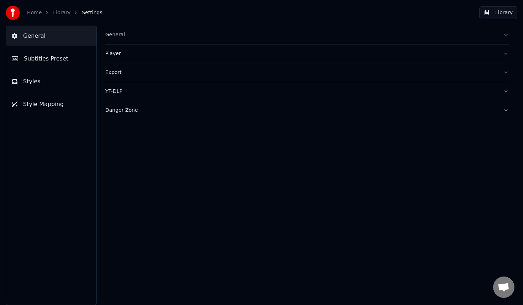
click at [42, 50] on button "Subtitles Preset" at bounding box center [51, 59] width 90 height 20
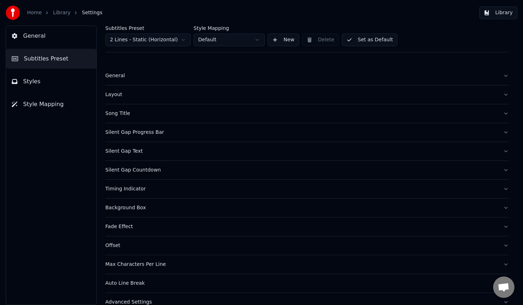
click at [39, 39] on span "General" at bounding box center [34, 36] width 22 height 9
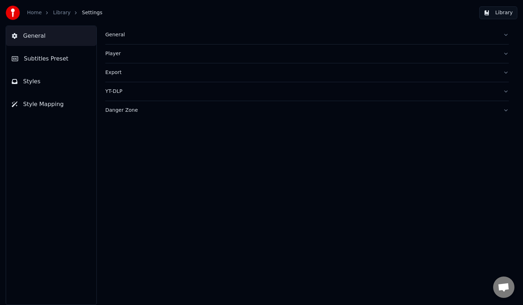
click at [57, 15] on link "Library" at bounding box center [61, 12] width 17 height 7
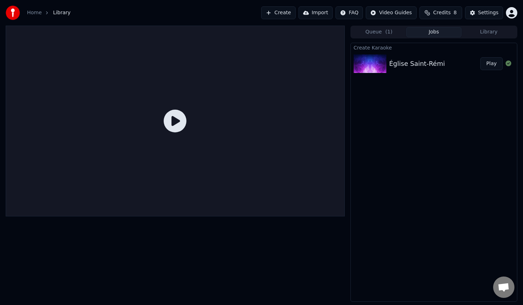
click at [452, 56] on div "Église Saint-Rémi Play" at bounding box center [434, 64] width 166 height 24
click at [173, 121] on icon at bounding box center [175, 121] width 23 height 23
click at [492, 66] on button "Play" at bounding box center [492, 63] width 22 height 13
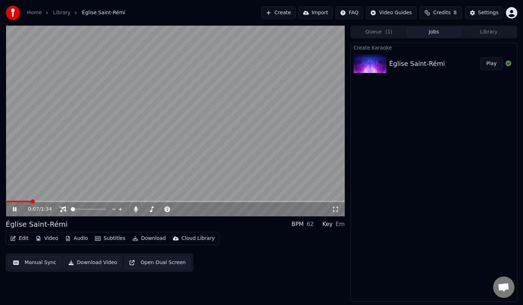
click at [338, 211] on icon at bounding box center [335, 209] width 7 height 6
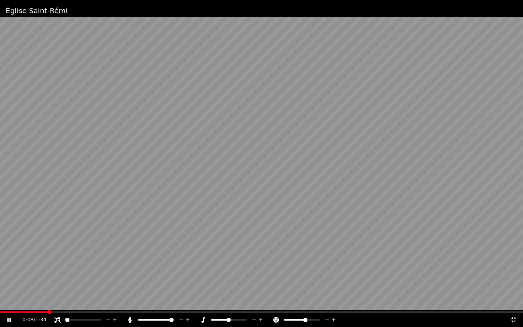
click at [306, 305] on span at bounding box center [305, 320] width 4 height 4
click at [316, 200] on video at bounding box center [261, 163] width 523 height 327
click at [226, 305] on div "0:17 / 1:34" at bounding box center [261, 320] width 523 height 14
click at [181, 110] on video at bounding box center [261, 163] width 523 height 327
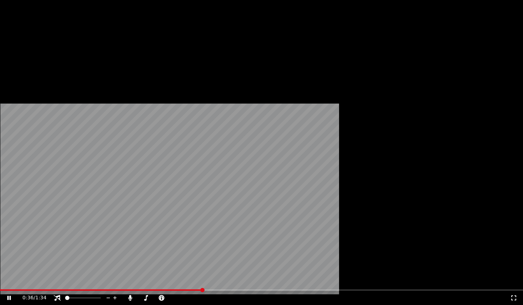
click at [20, 53] on button "Edit" at bounding box center [19, 48] width 24 height 10
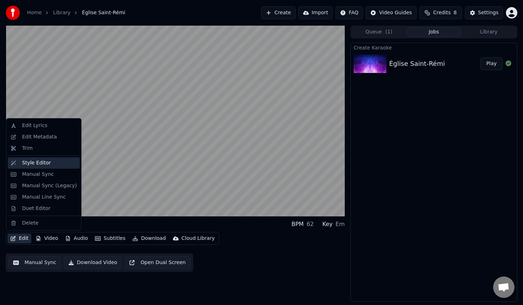
click at [31, 164] on div "Style Editor" at bounding box center [36, 162] width 29 height 7
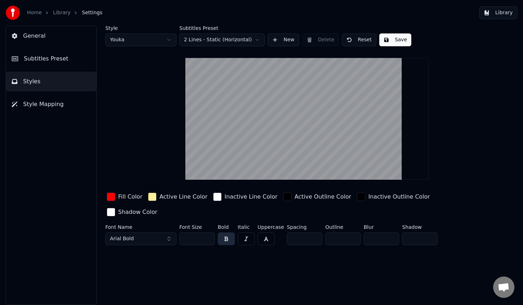
click at [203, 40] on html "Home Library Settings Library General Subtitles Preset Styles Style Mapping Sty…" at bounding box center [261, 152] width 523 height 305
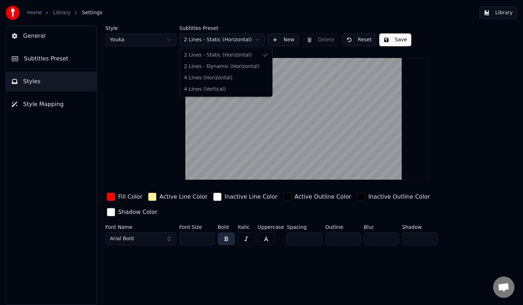
click at [132, 104] on html "Home Library Settings Library General Subtitles Preset Styles Style Mapping Sty…" at bounding box center [261, 152] width 523 height 305
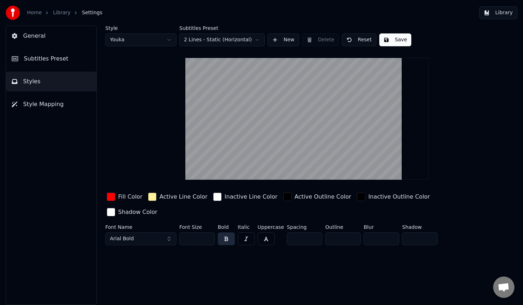
click at [204, 39] on html "Home Library Settings Library General Subtitles Preset Styles Style Mapping Sty…" at bounding box center [261, 152] width 523 height 305
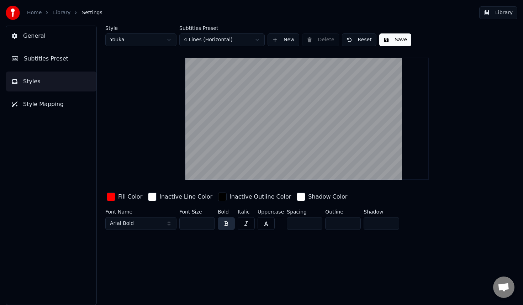
click at [53, 62] on span "Subtitles Preset" at bounding box center [46, 58] width 44 height 9
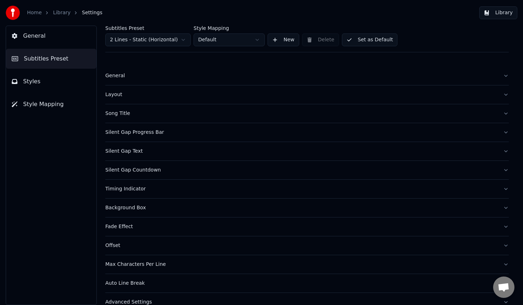
click at [114, 76] on div "General" at bounding box center [301, 75] width 392 height 7
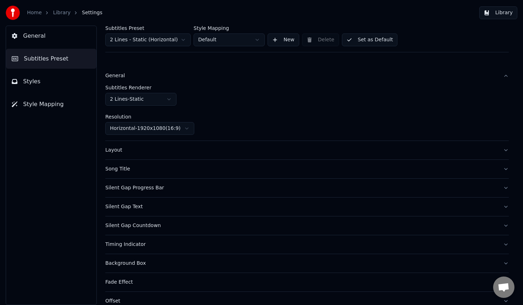
click at [114, 76] on div "General" at bounding box center [301, 75] width 392 height 7
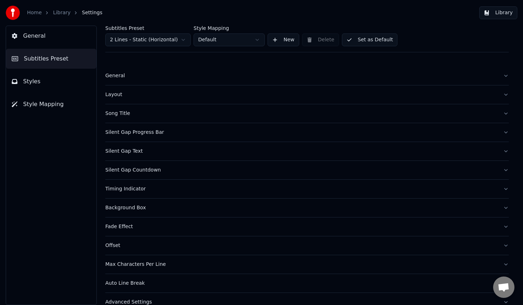
click at [122, 115] on div "Song Title" at bounding box center [301, 113] width 392 height 7
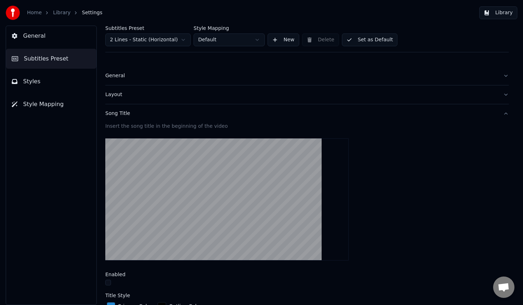
click at [184, 38] on html "Home Library Settings Library General Subtitles Preset Styles Style Mapping Sub…" at bounding box center [261, 152] width 523 height 305
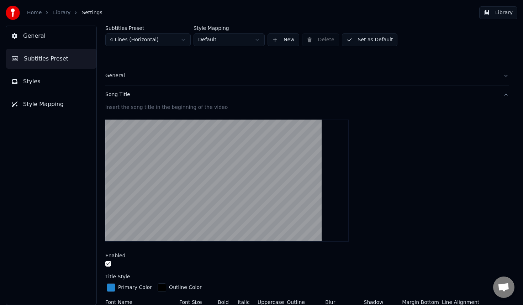
click at [110, 267] on div at bounding box center [307, 264] width 404 height 7
click at [109, 266] on button "button" at bounding box center [108, 264] width 6 height 6
click at [367, 38] on button "Set as Default" at bounding box center [370, 39] width 56 height 13
click at [40, 42] on button "General" at bounding box center [51, 36] width 90 height 20
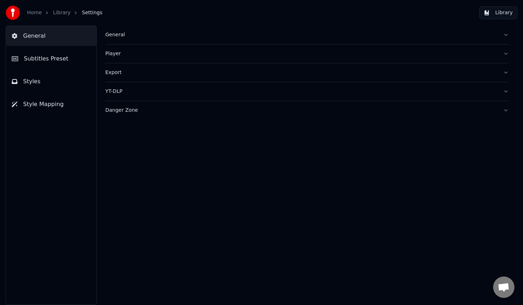
click at [32, 79] on span "Styles" at bounding box center [31, 81] width 17 height 9
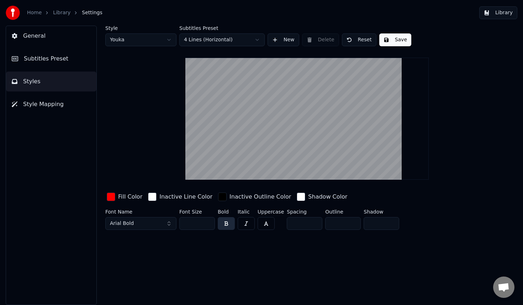
click at [49, 59] on span "Subtitles Preset" at bounding box center [46, 58] width 44 height 9
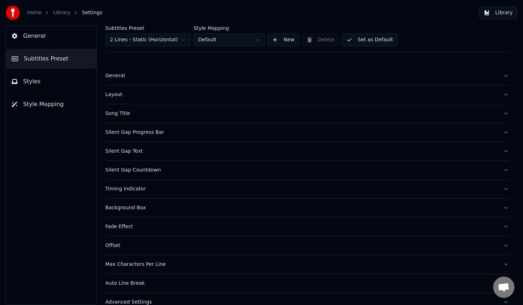
click at [41, 82] on button "Styles" at bounding box center [51, 82] width 90 height 20
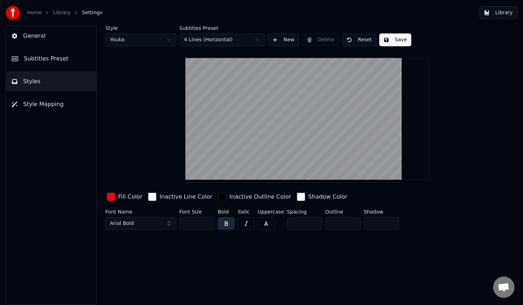
click at [61, 62] on span "Subtitles Preset" at bounding box center [46, 58] width 44 height 9
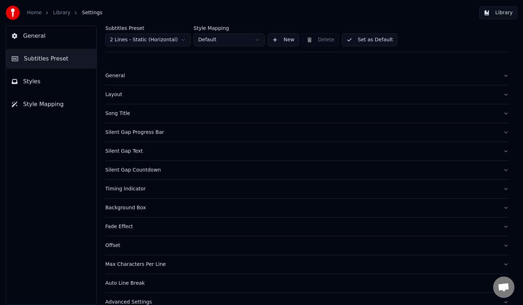
click at [145, 187] on div "Timing Indicator" at bounding box center [301, 188] width 392 height 7
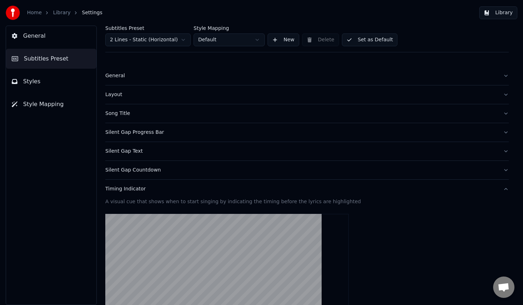
click at [34, 82] on span "Styles" at bounding box center [31, 81] width 17 height 9
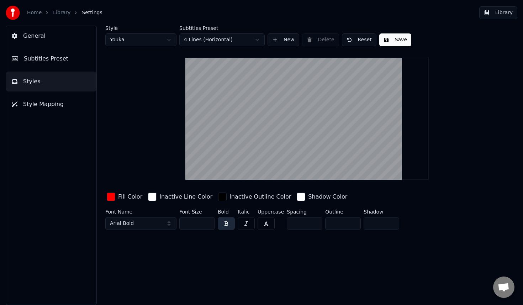
click at [396, 40] on button "Save" at bounding box center [395, 39] width 32 height 13
click at [399, 42] on button "Done" at bounding box center [395, 39] width 33 height 13
click at [62, 12] on link "Library" at bounding box center [61, 12] width 17 height 7
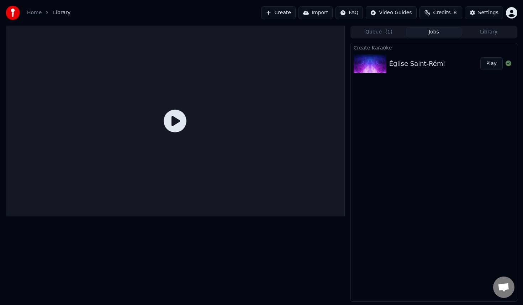
click at [170, 125] on icon at bounding box center [175, 121] width 23 height 23
click at [172, 119] on icon at bounding box center [175, 121] width 23 height 23
click at [490, 64] on button "Play" at bounding box center [492, 63] width 22 height 13
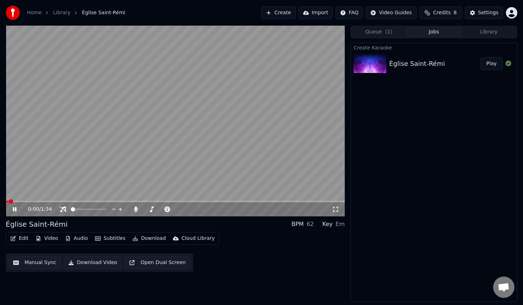
click at [335, 209] on icon at bounding box center [335, 209] width 7 height 6
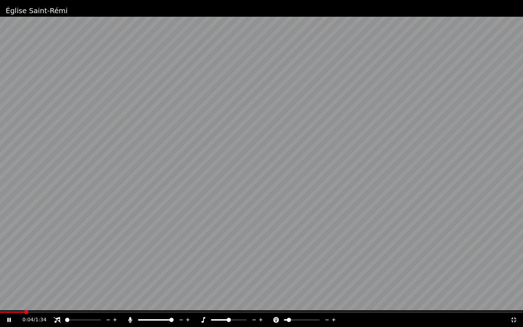
click at [291, 305] on span at bounding box center [289, 320] width 4 height 4
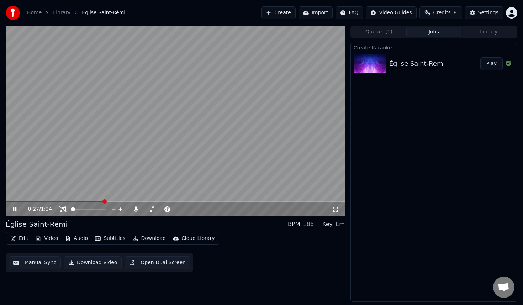
click at [114, 110] on video at bounding box center [175, 121] width 339 height 191
click at [26, 241] on button "Edit" at bounding box center [19, 238] width 24 height 10
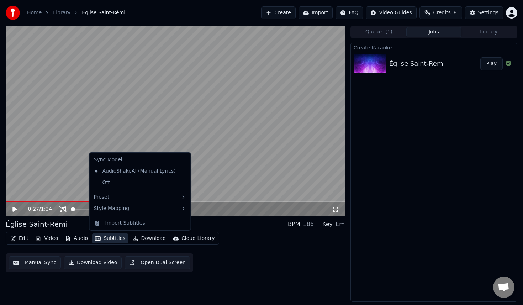
click at [107, 241] on button "Subtitles" at bounding box center [110, 238] width 36 height 10
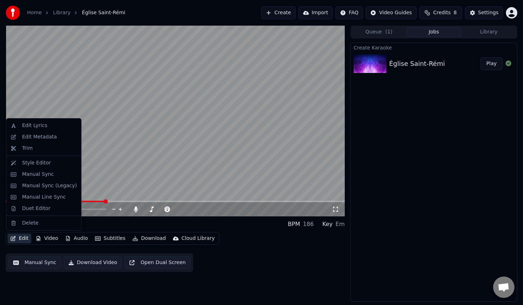
click at [17, 240] on button "Edit" at bounding box center [19, 238] width 24 height 10
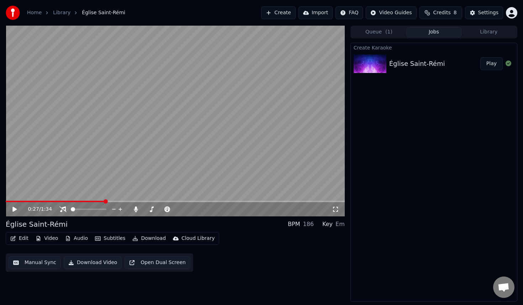
click at [17, 240] on button "Edit" at bounding box center [19, 238] width 24 height 10
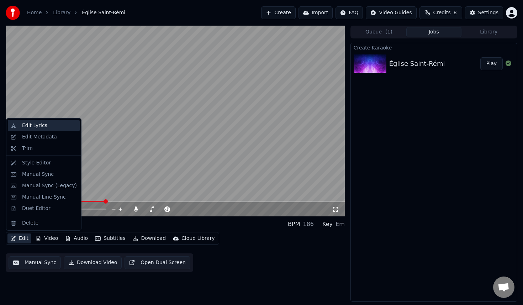
click at [39, 127] on div "Edit Lyrics" at bounding box center [34, 125] width 25 height 7
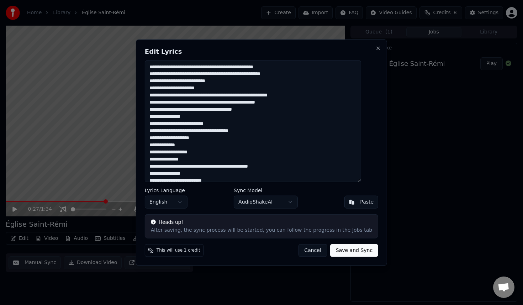
click at [202, 97] on textarea "**********" at bounding box center [253, 121] width 216 height 122
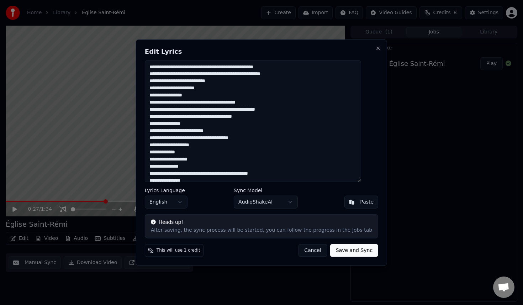
click at [233, 101] on textarea "**********" at bounding box center [253, 121] width 216 height 122
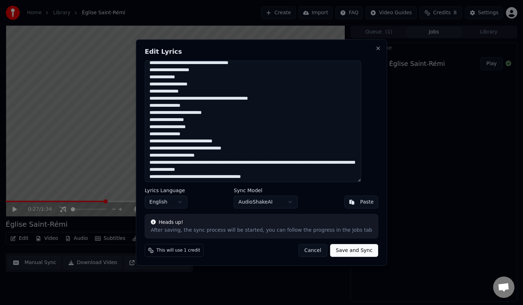
scroll to position [77, 0]
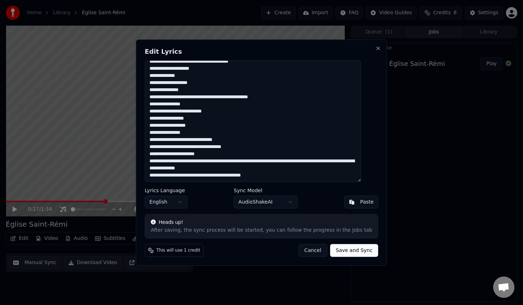
click at [305, 252] on button "Cancel" at bounding box center [312, 250] width 29 height 13
type textarea "**********"
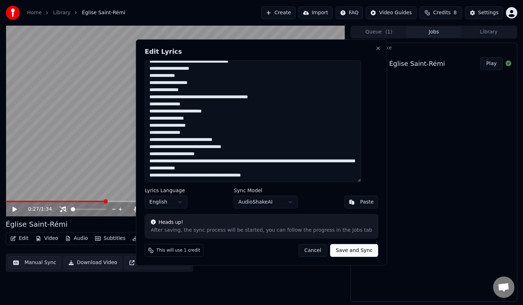
scroll to position [69, 0]
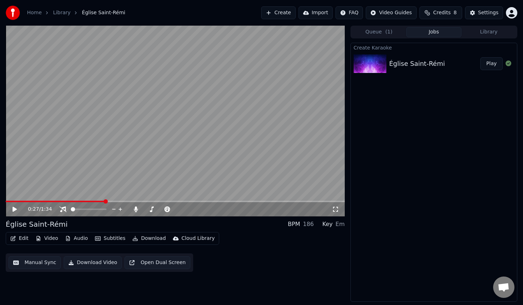
click at [72, 159] on video at bounding box center [175, 121] width 339 height 191
click at [336, 208] on icon at bounding box center [335, 209] width 7 height 6
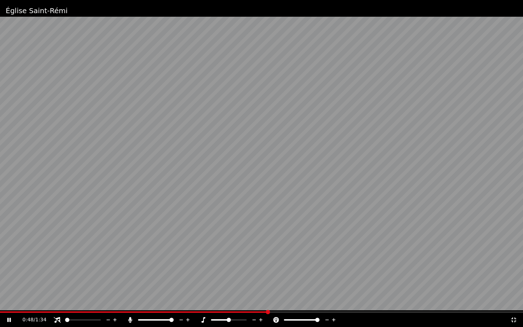
click at [0, 305] on video at bounding box center [261, 163] width 523 height 327
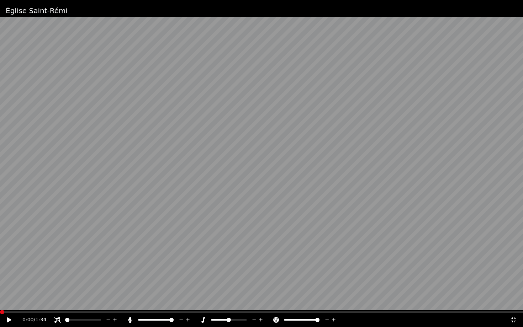
click at [0, 305] on span at bounding box center [0, 312] width 0 height 1
click at [6, 305] on icon at bounding box center [14, 321] width 17 height 6
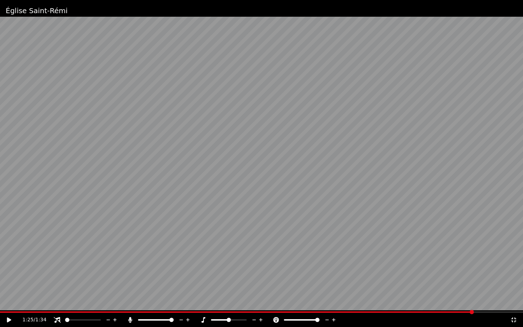
click at [406, 305] on span at bounding box center [237, 312] width 474 height 1
click at [377, 305] on video at bounding box center [261, 163] width 523 height 327
click at [368, 305] on video at bounding box center [261, 163] width 523 height 327
click at [366, 305] on div "1:17 / 1:34" at bounding box center [261, 320] width 523 height 14
click at [362, 305] on video at bounding box center [261, 163] width 523 height 327
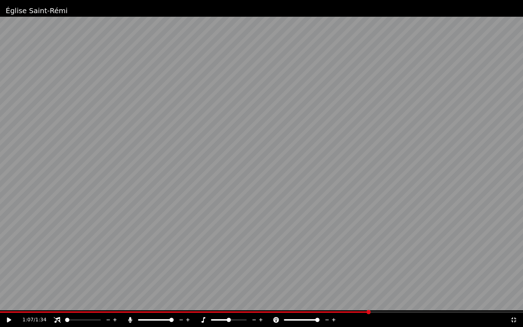
click at [367, 305] on span at bounding box center [369, 312] width 4 height 4
click at [337, 213] on video at bounding box center [261, 163] width 523 height 327
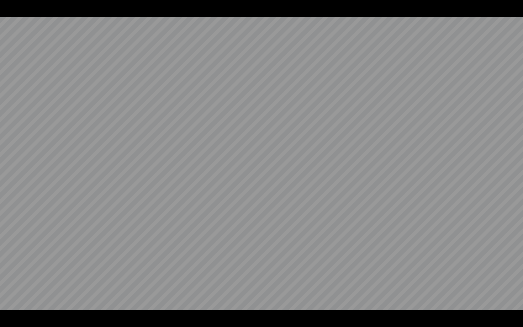
click at [337, 213] on video at bounding box center [261, 163] width 523 height 327
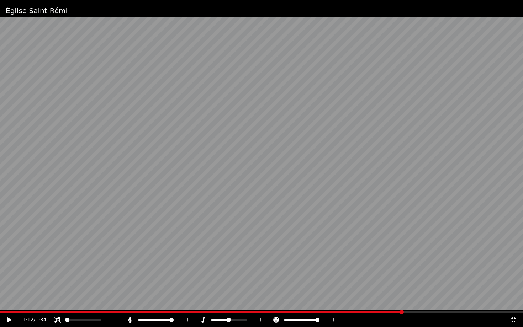
click at [337, 213] on video at bounding box center [261, 163] width 523 height 327
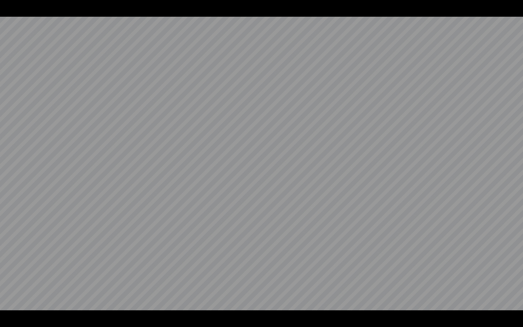
click at [337, 213] on video at bounding box center [261, 163] width 523 height 327
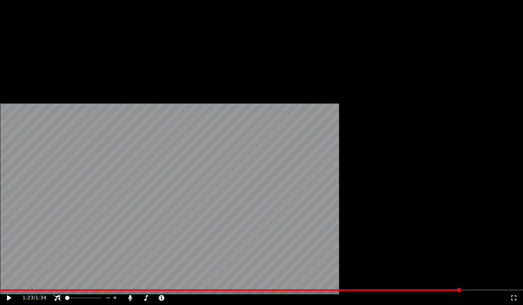
click at [144, 53] on button "Download" at bounding box center [149, 48] width 39 height 10
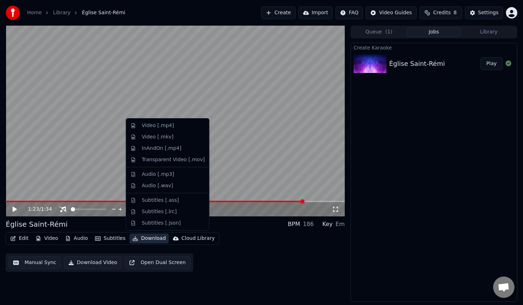
click at [226, 49] on video at bounding box center [175, 121] width 339 height 191
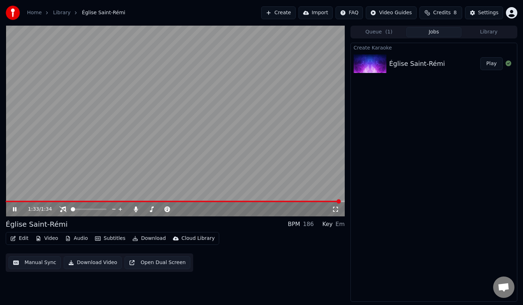
click at [256, 86] on video at bounding box center [175, 121] width 339 height 191
